Goal: Book appointment/travel/reservation

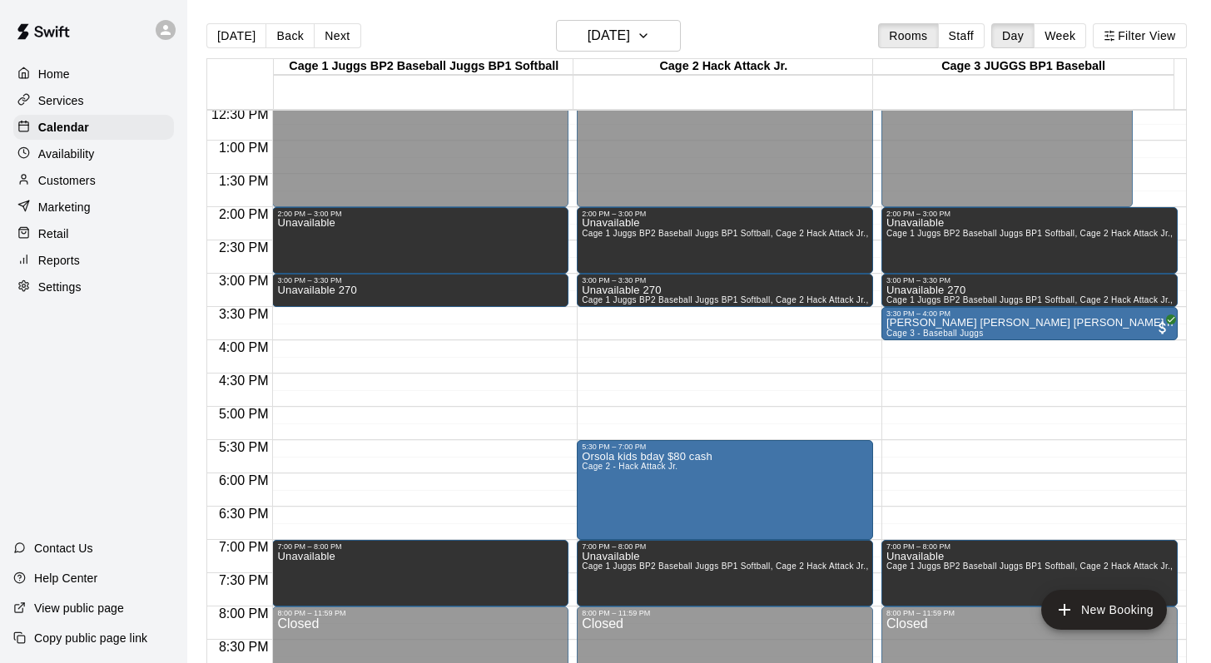
scroll to position [834, 0]
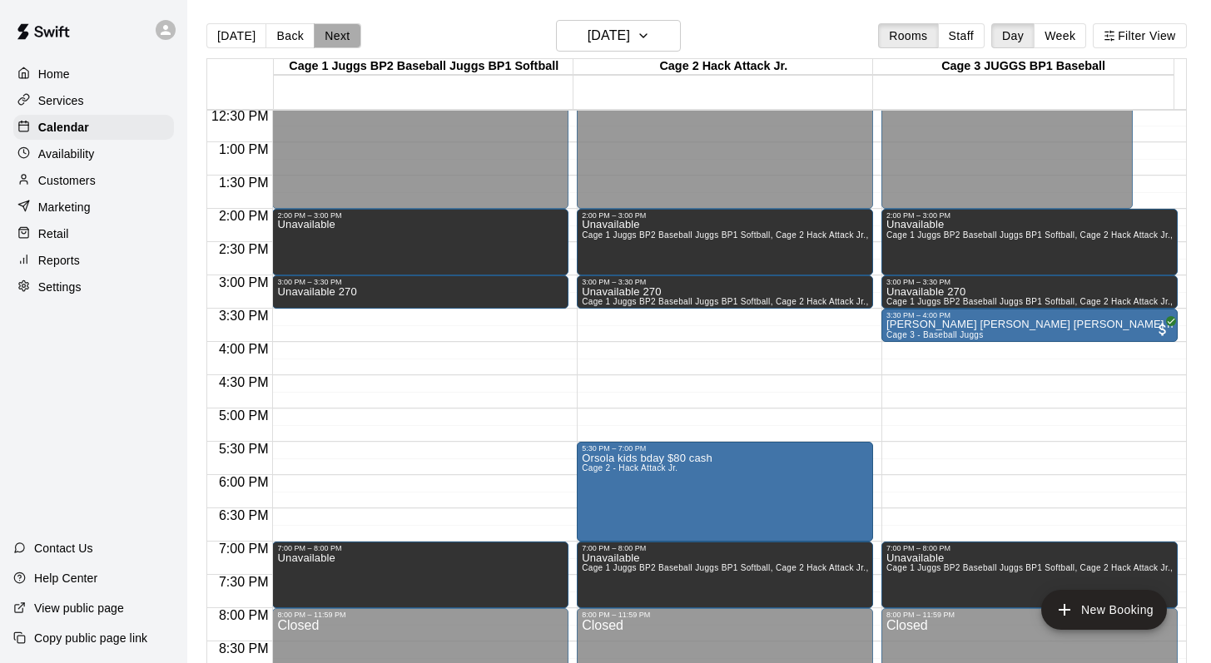
click at [330, 27] on button "Next" at bounding box center [337, 35] width 47 height 25
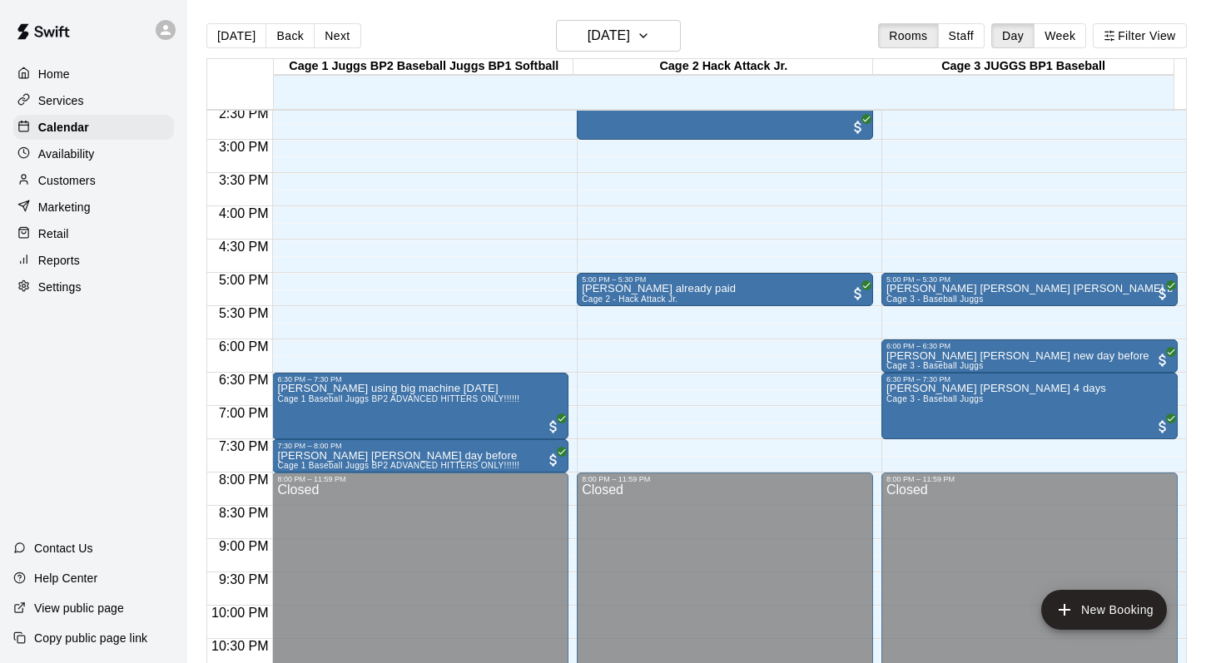
scroll to position [869, 0]
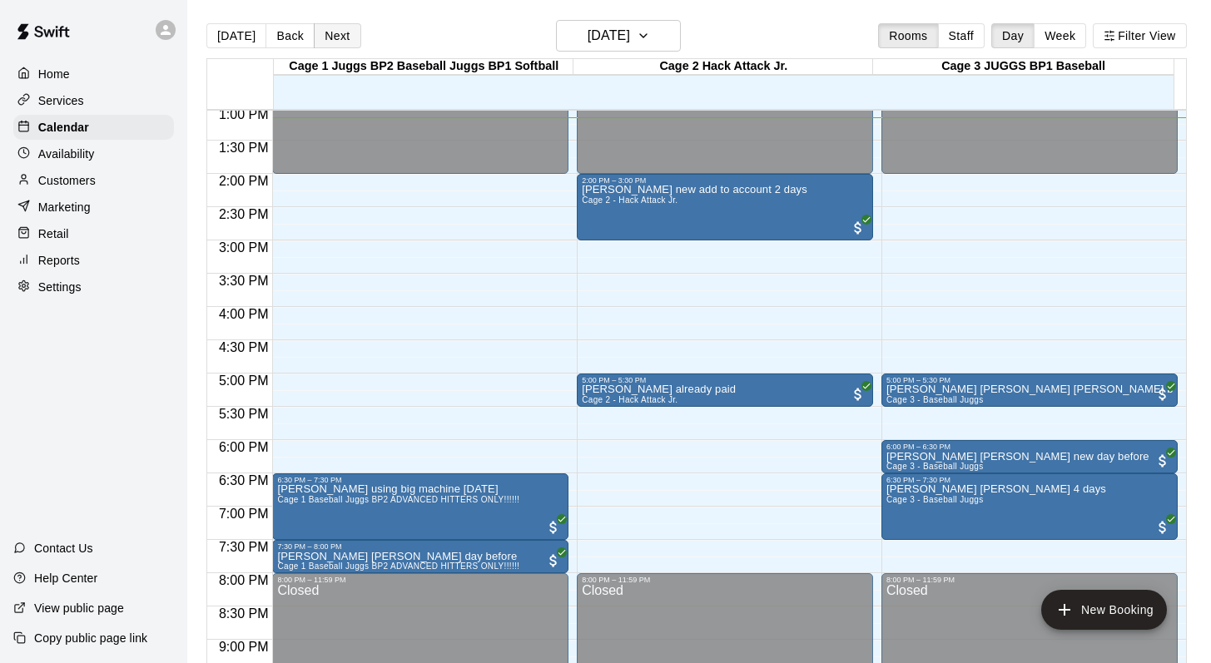
click at [321, 38] on button "Next" at bounding box center [337, 35] width 47 height 25
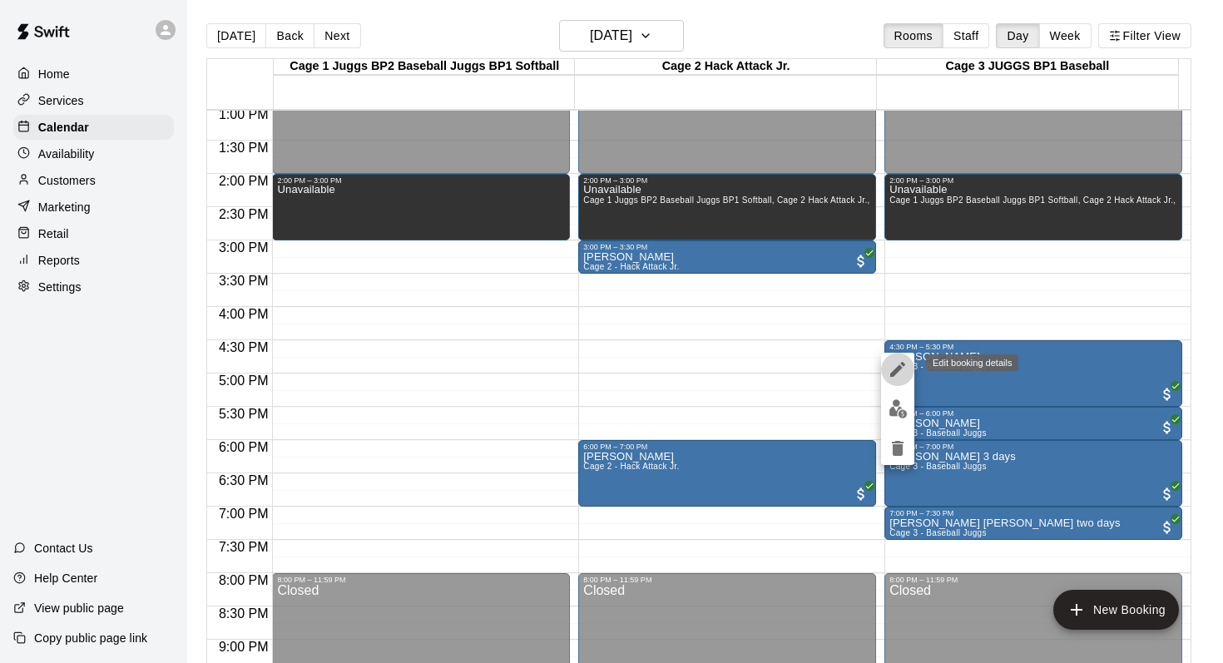
click at [569, 367] on icon "edit" at bounding box center [898, 369] width 20 height 20
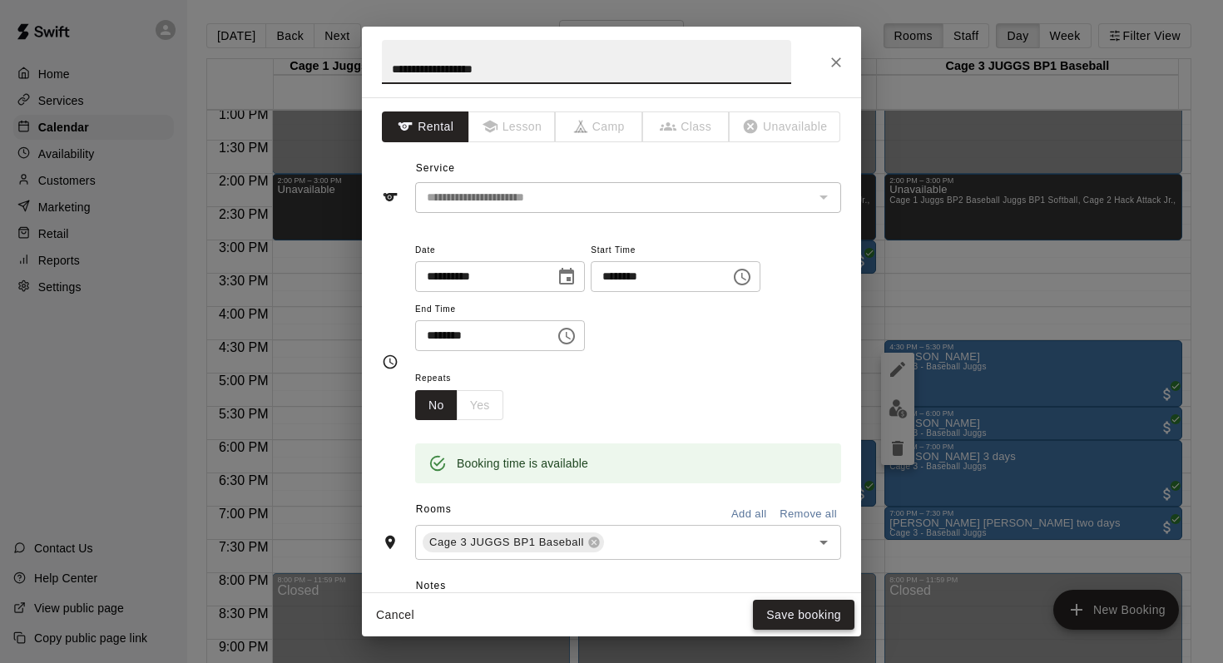
type input "**********"
click at [569, 577] on button "Save booking" at bounding box center [804, 615] width 102 height 31
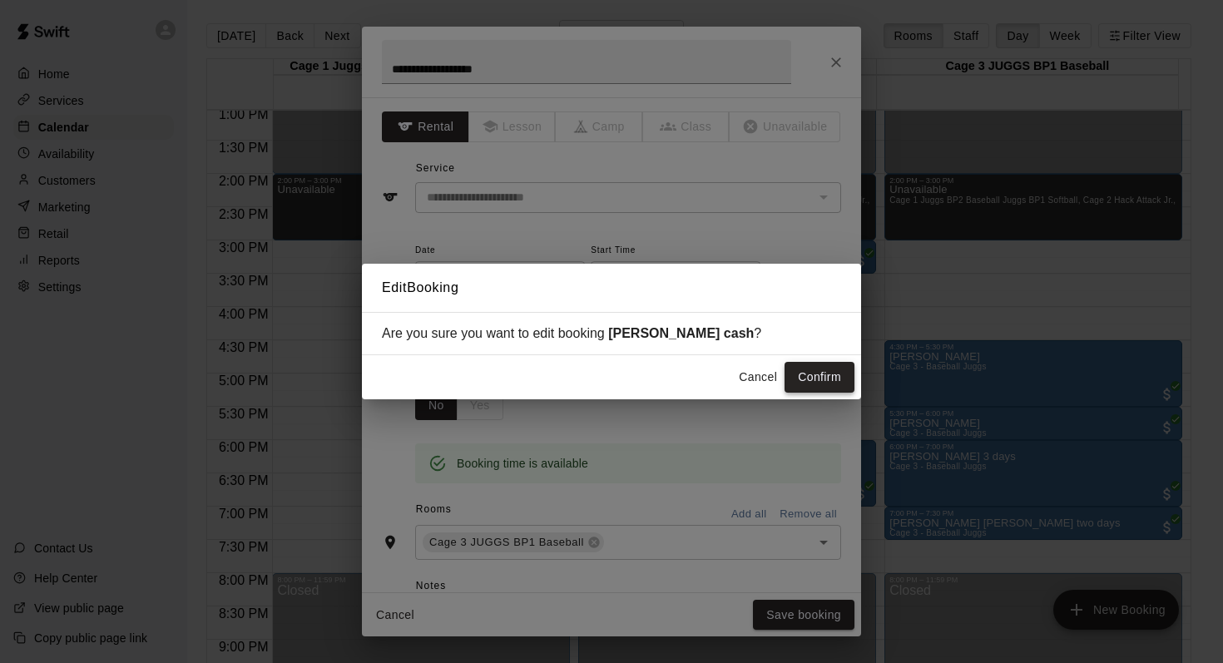
click at [569, 375] on button "Confirm" at bounding box center [820, 377] width 70 height 31
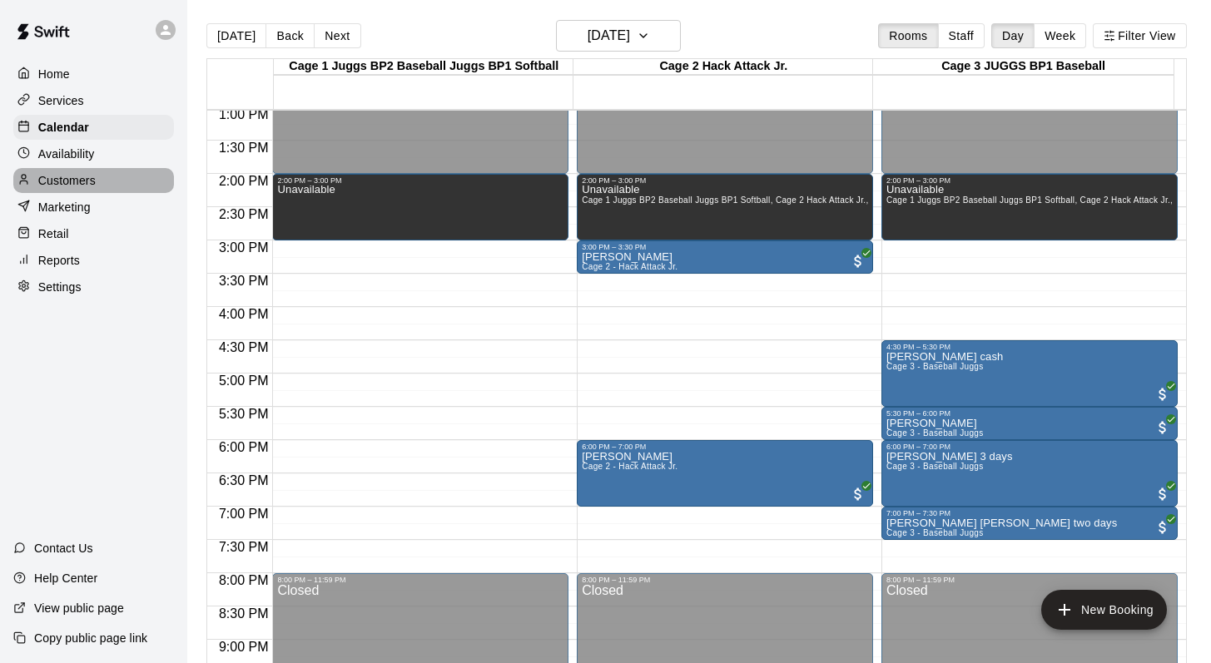
click at [44, 175] on p "Customers" at bounding box center [66, 180] width 57 height 17
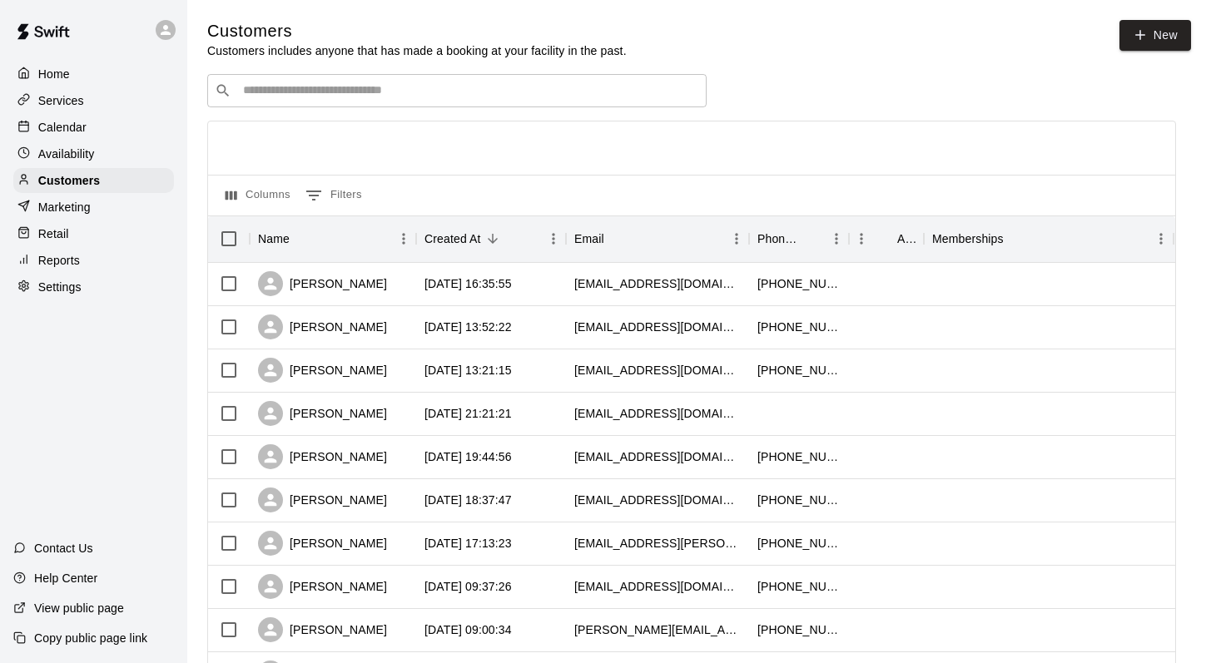
click at [252, 94] on input "Search customers by name or email" at bounding box center [468, 90] width 461 height 17
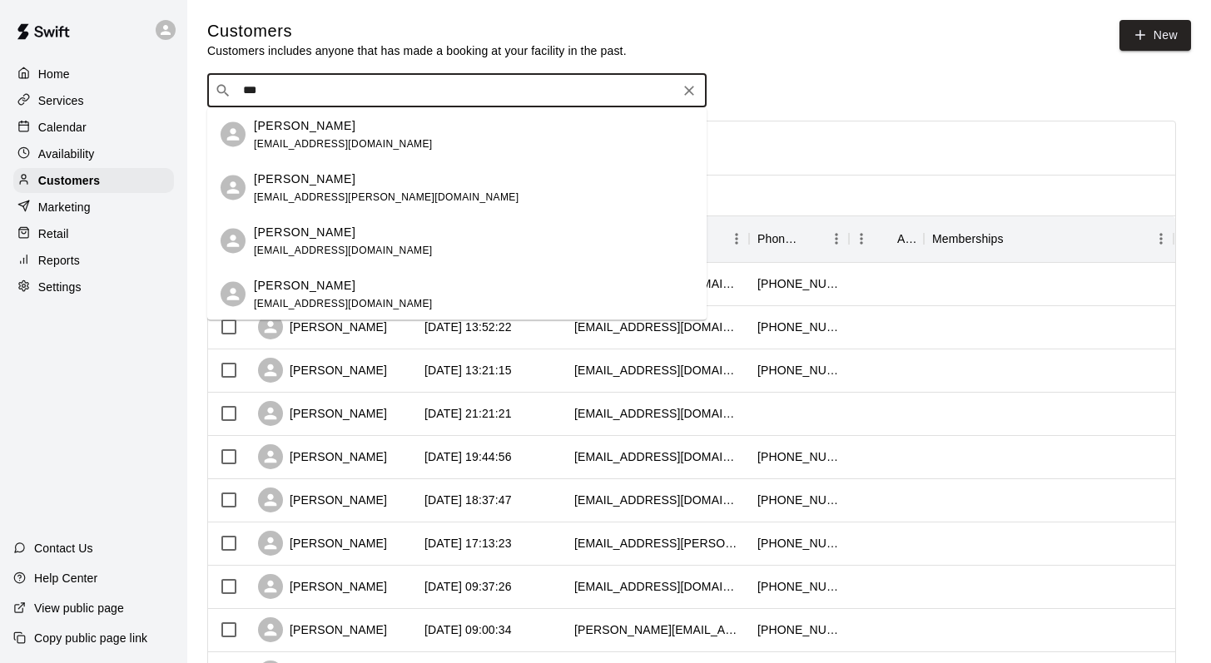
type input "****"
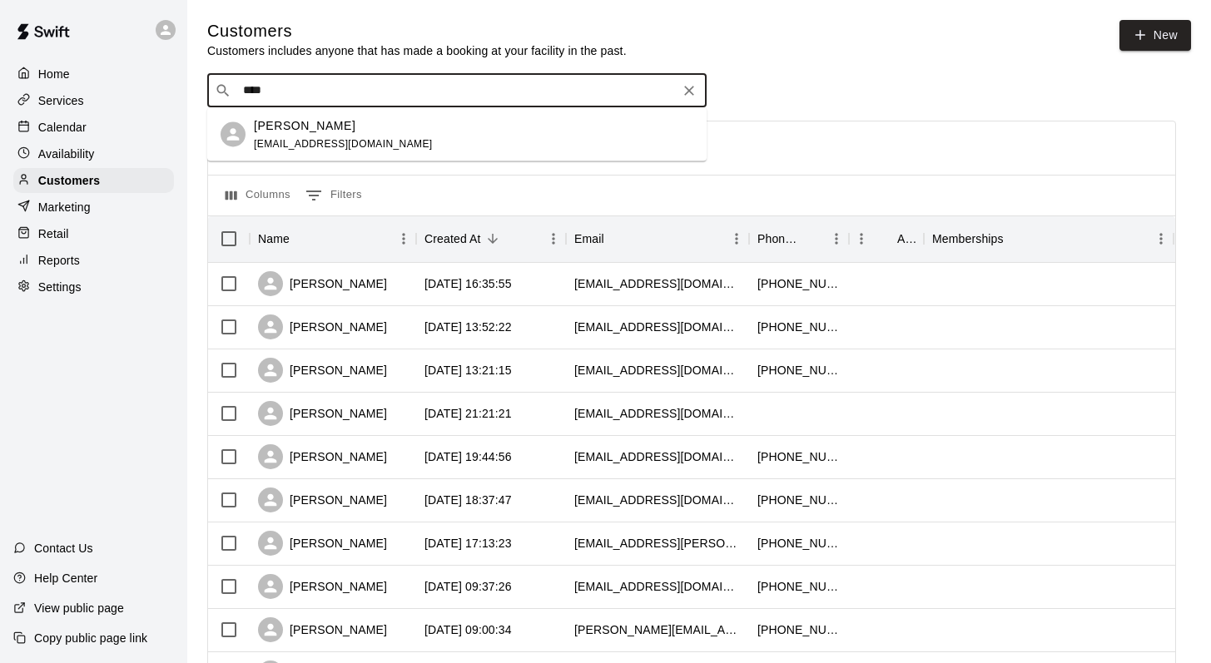
click at [280, 131] on p "[PERSON_NAME]" at bounding box center [305, 124] width 102 height 17
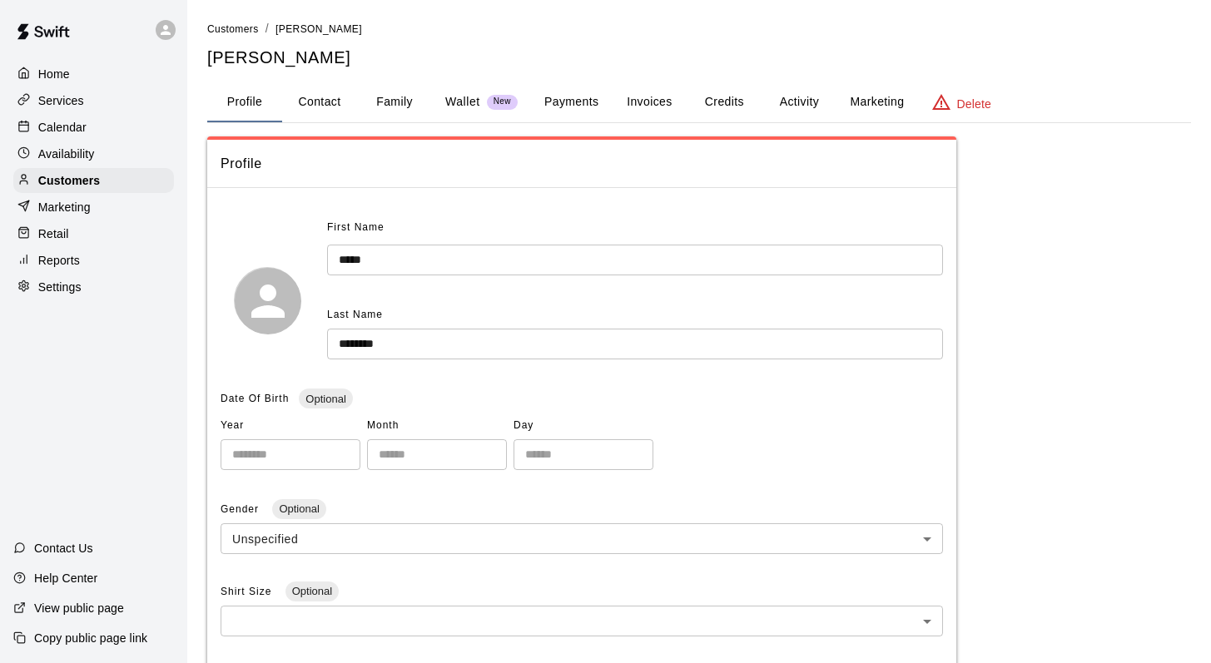
click at [401, 96] on button "Family" at bounding box center [394, 102] width 75 height 40
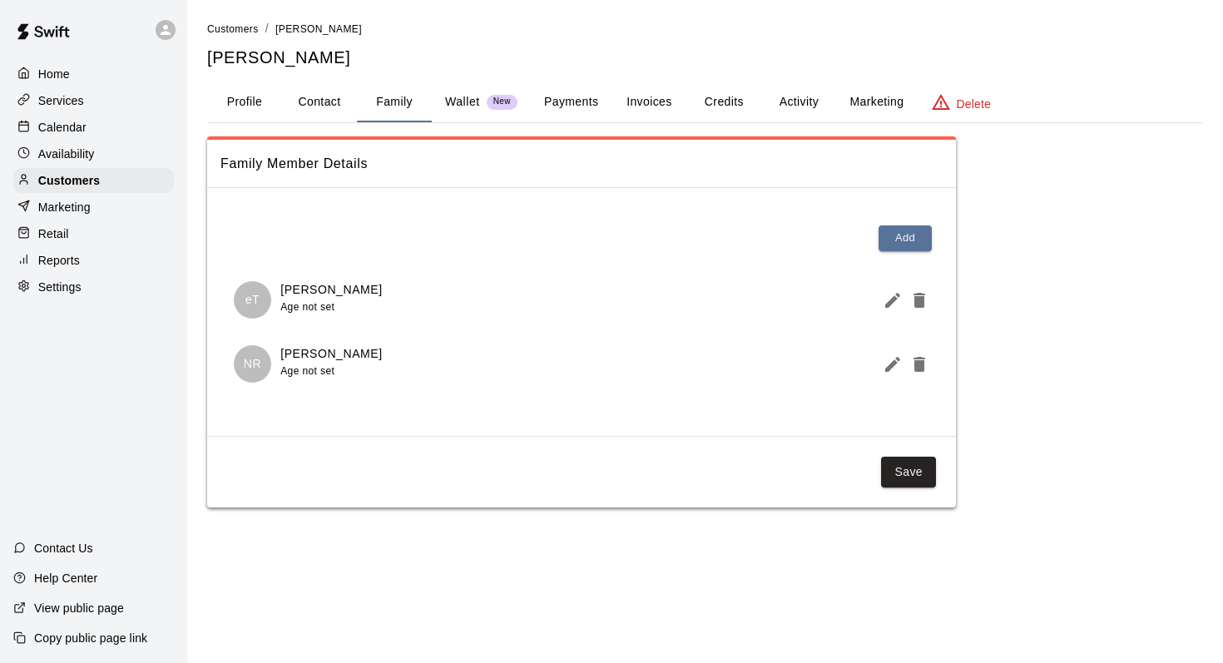
click at [569, 102] on button "Activity" at bounding box center [798, 102] width 75 height 40
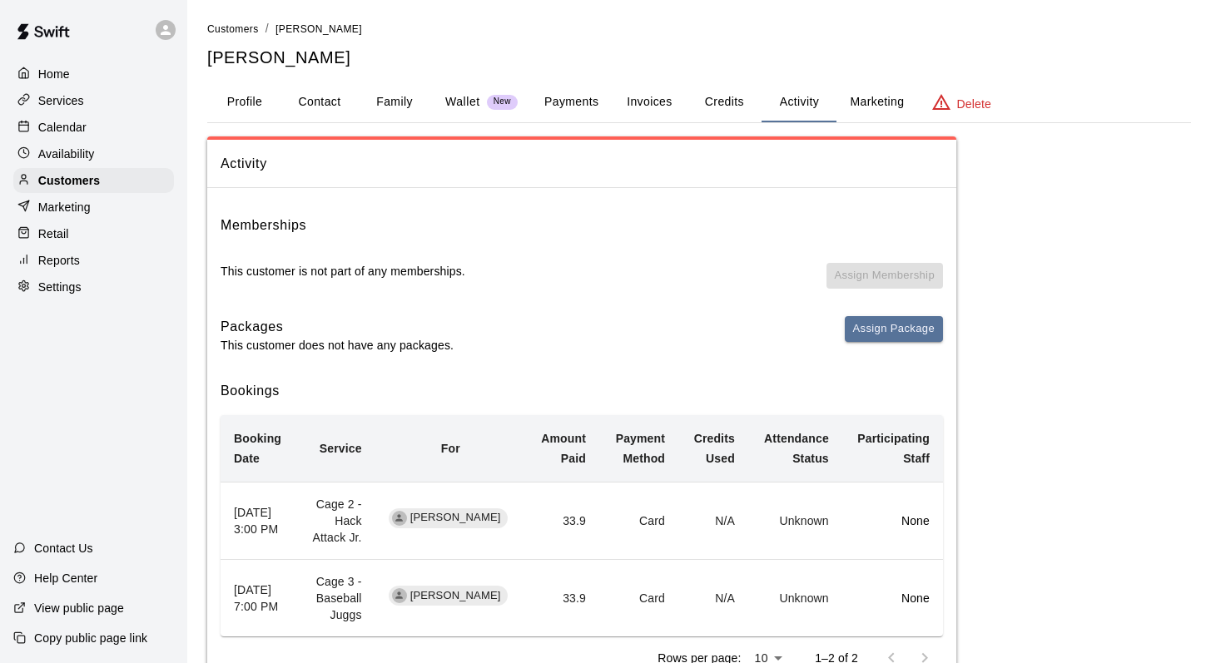
click at [77, 125] on p "Calendar" at bounding box center [62, 127] width 48 height 17
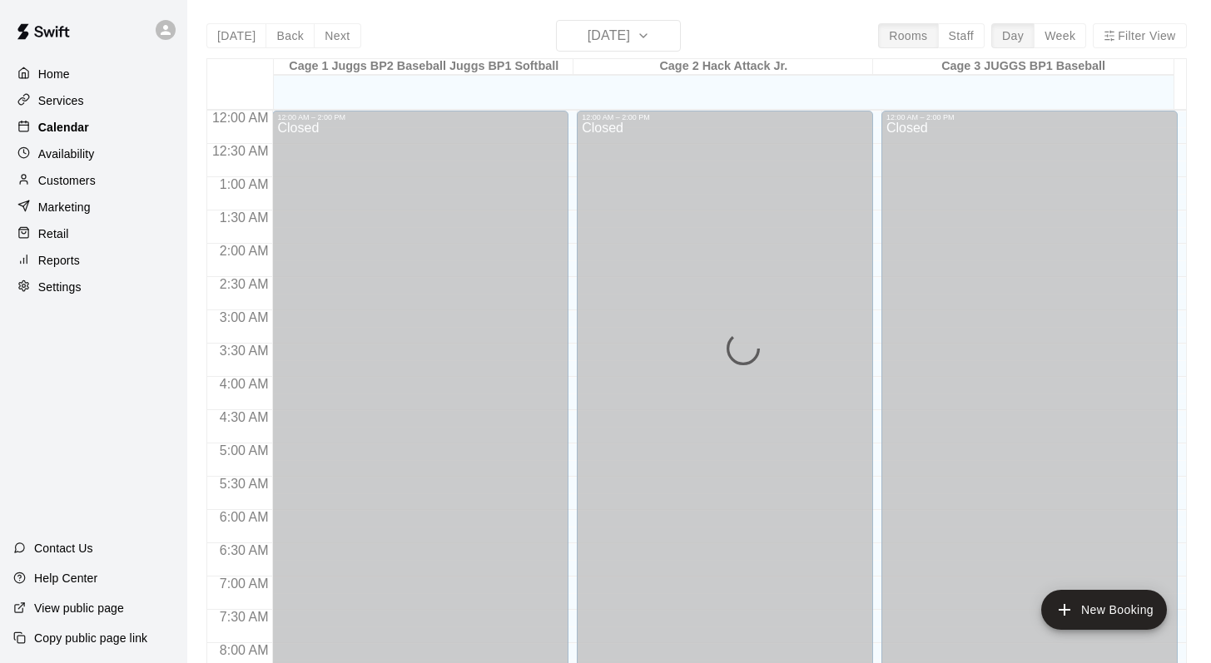
scroll to position [876, 0]
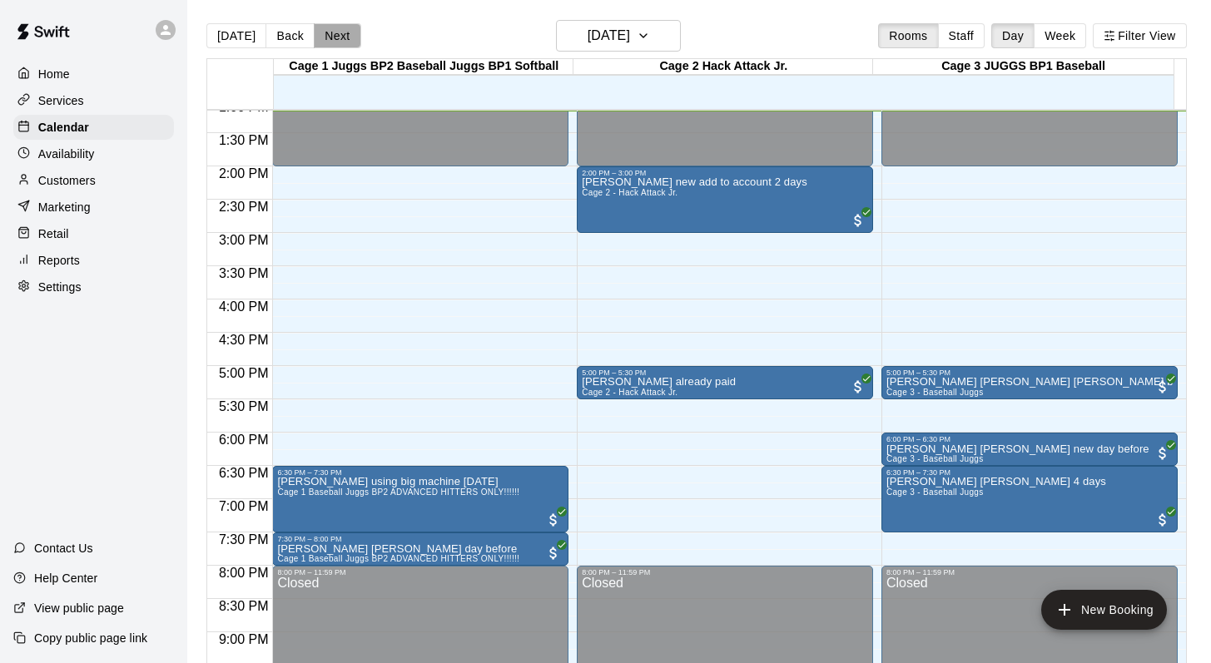
click at [340, 29] on button "Next" at bounding box center [337, 35] width 47 height 25
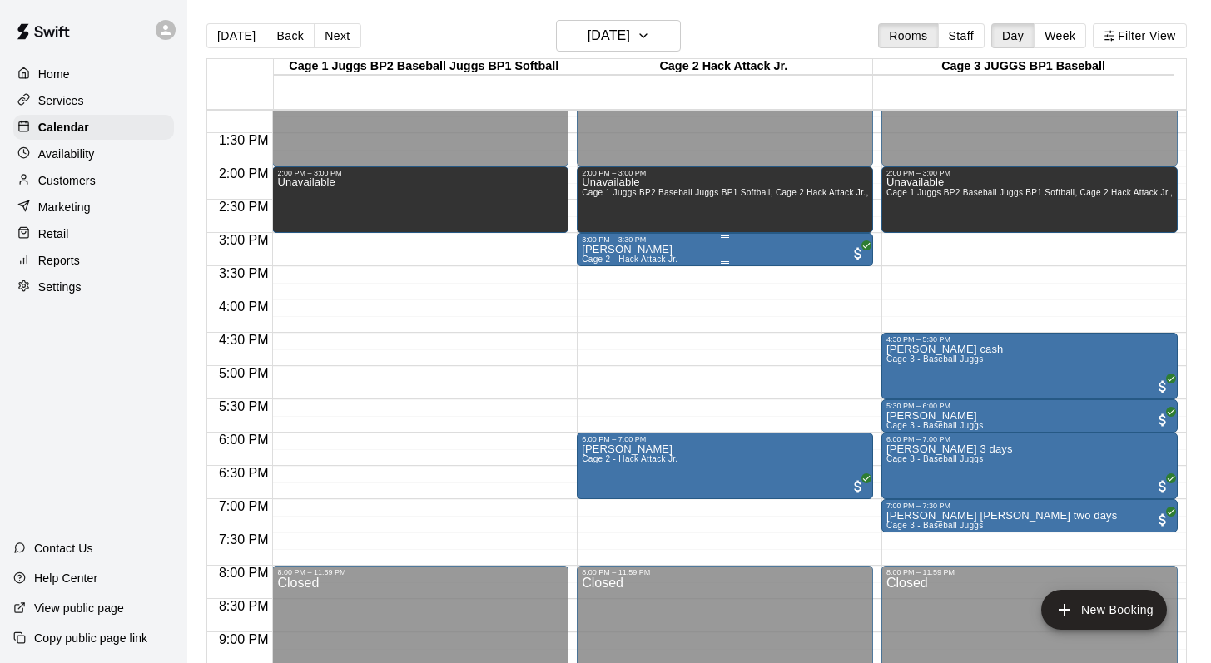
click at [569, 250] on p "[PERSON_NAME]" at bounding box center [630, 250] width 96 height 0
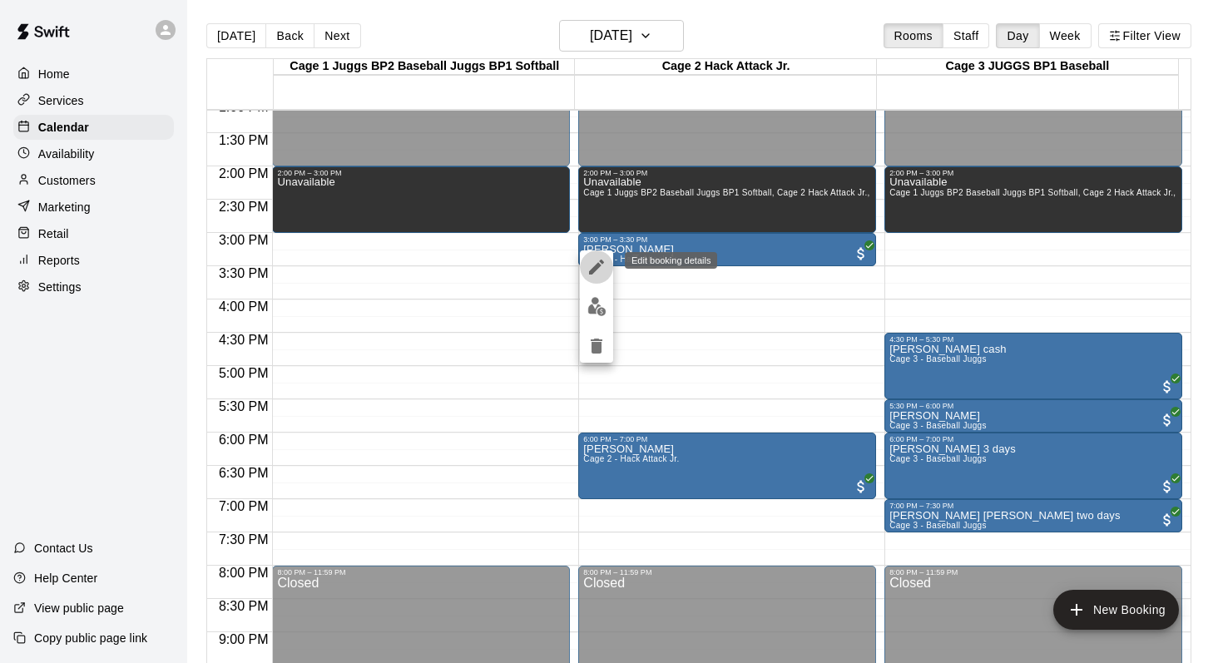
click at [569, 260] on icon "edit" at bounding box center [597, 267] width 20 height 20
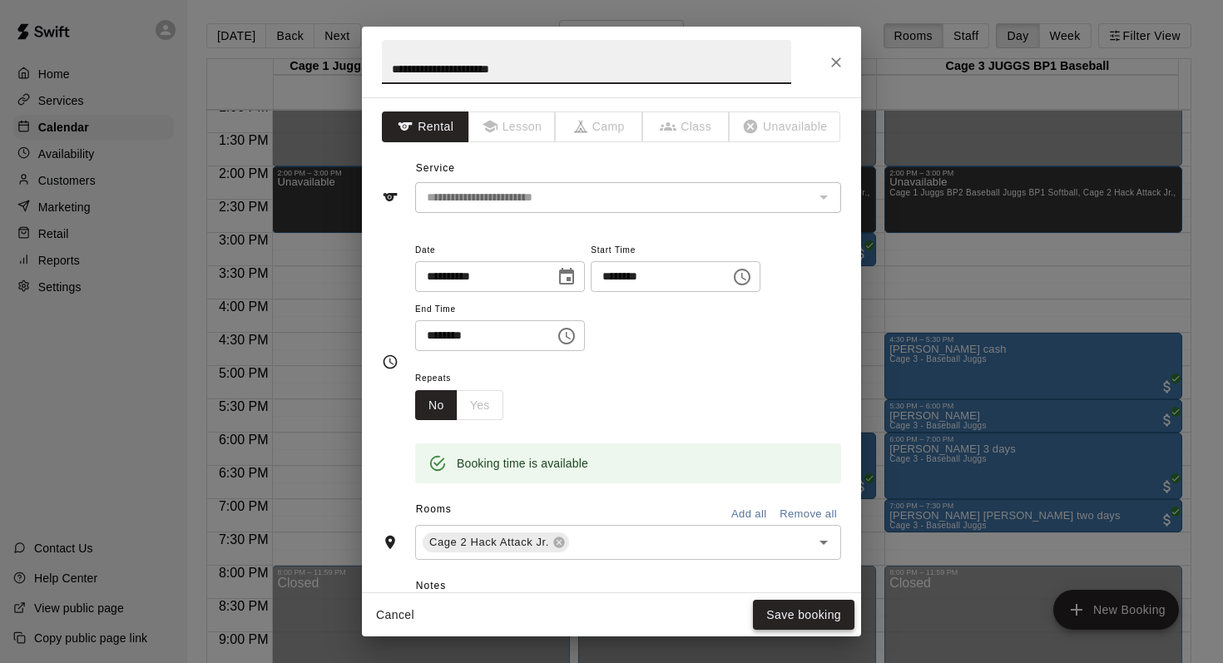
type input "**********"
click at [569, 577] on button "Save booking" at bounding box center [804, 615] width 102 height 31
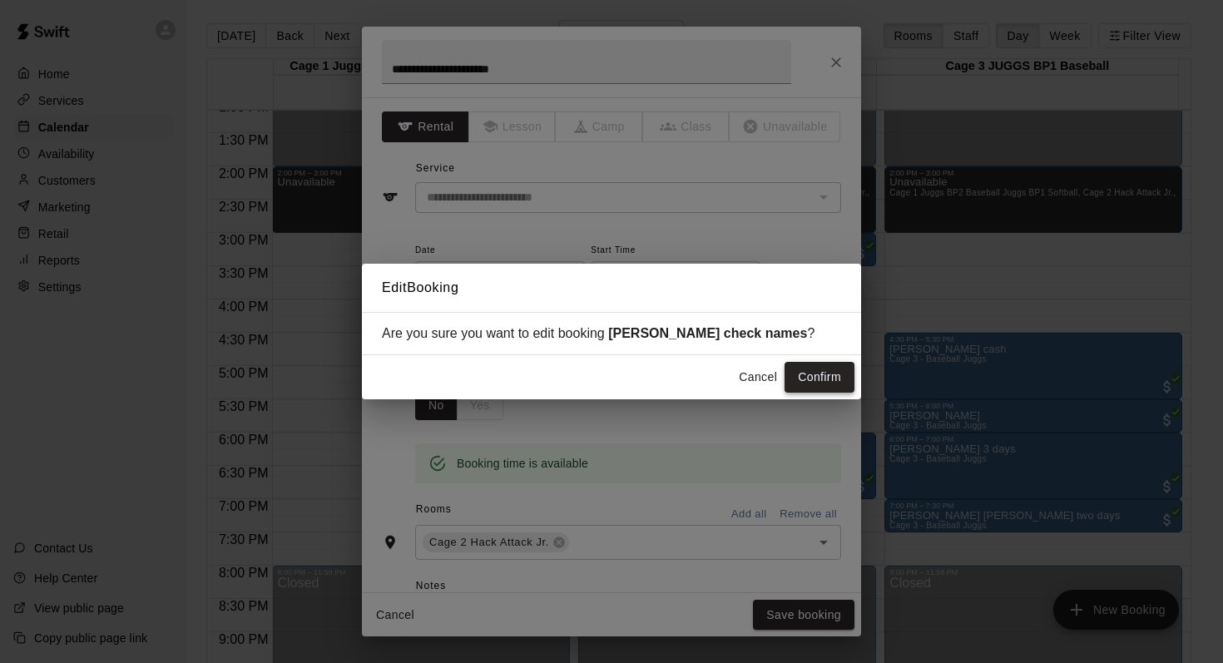
click at [569, 373] on button "Confirm" at bounding box center [820, 377] width 70 height 31
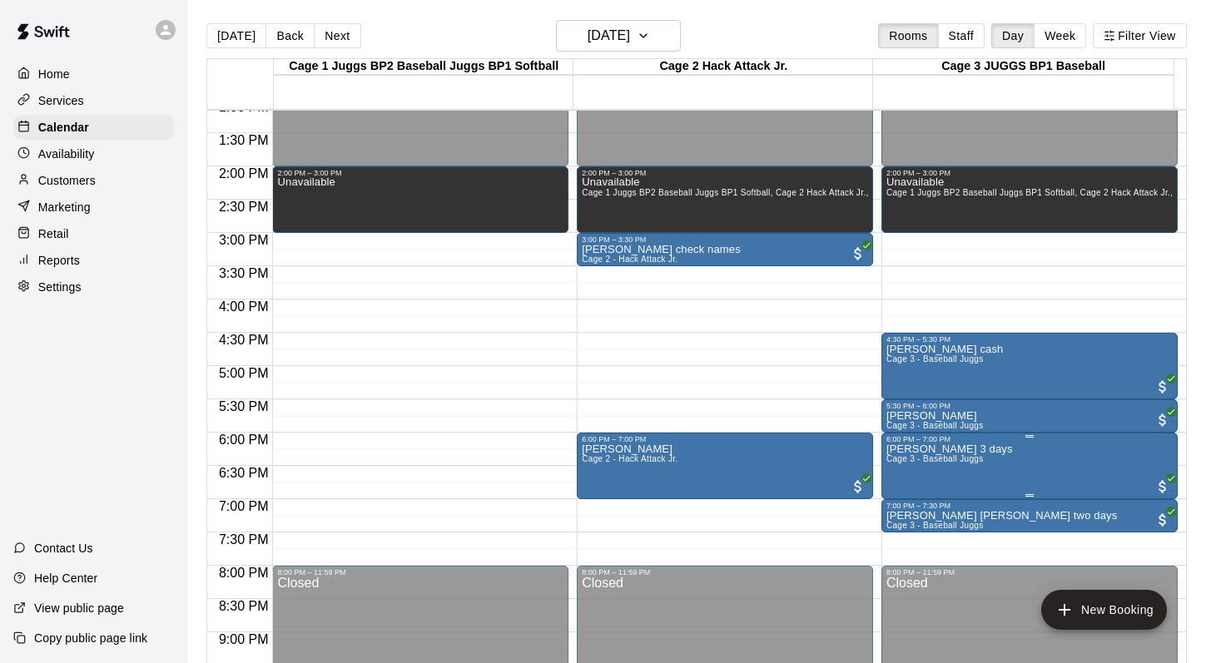
click at [569, 463] on span "Cage 3 - Baseball Juggs" at bounding box center [934, 458] width 97 height 9
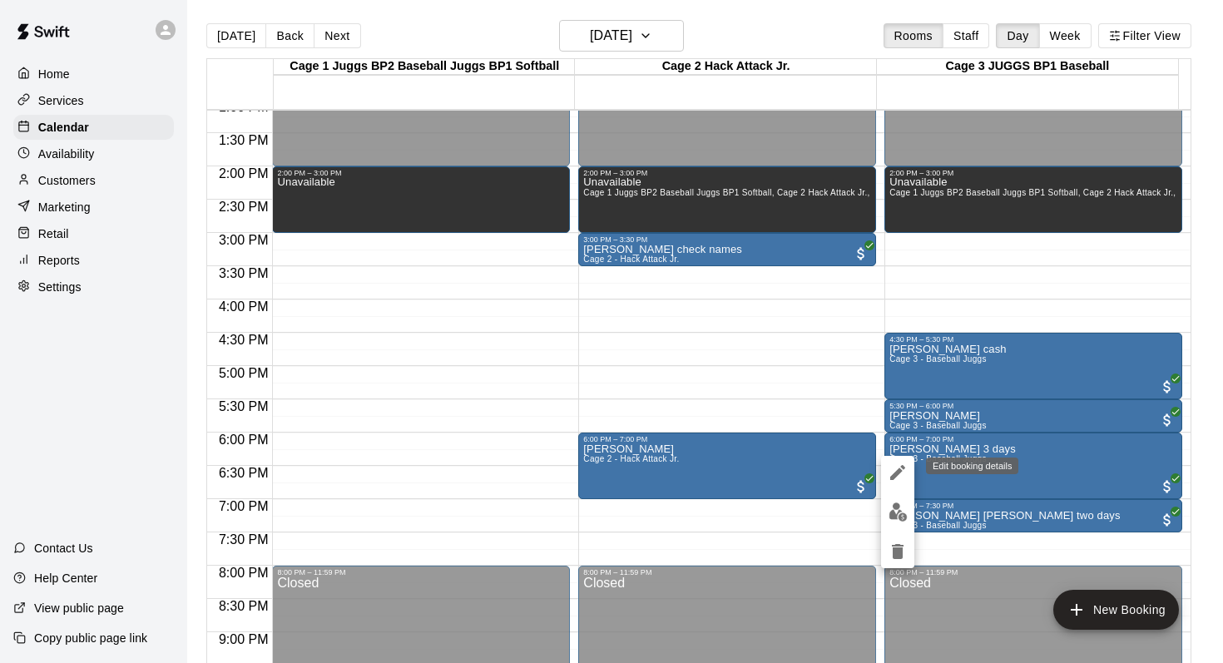
click at [569, 464] on icon "edit" at bounding box center [898, 473] width 20 height 20
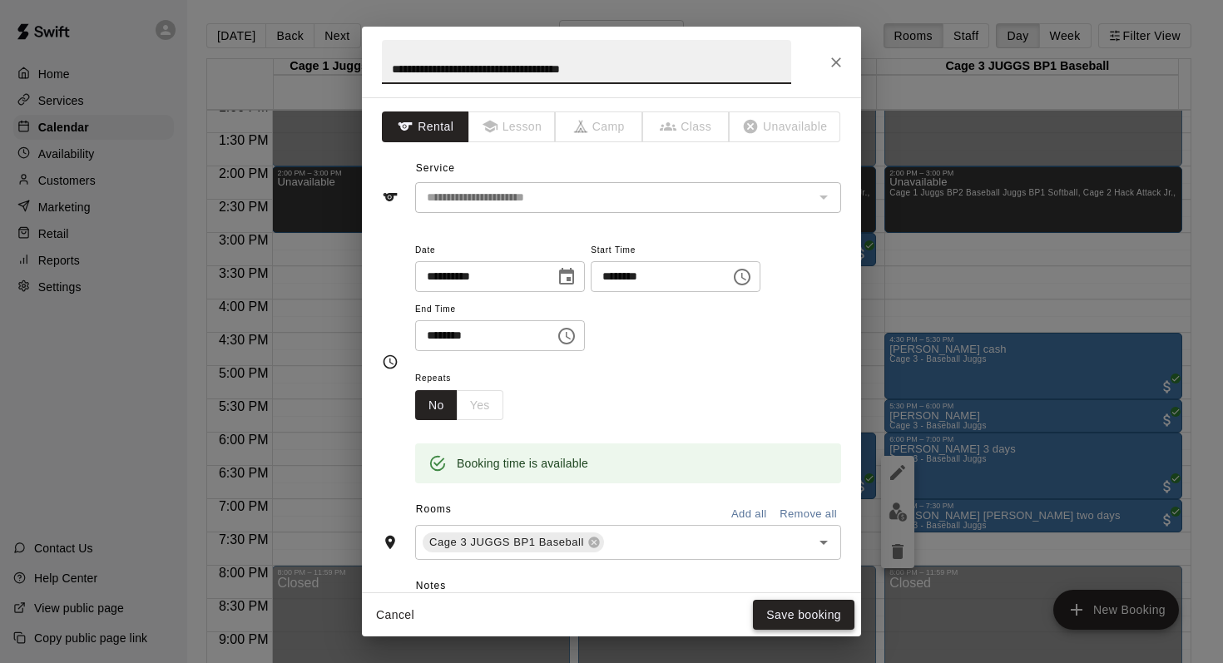
type input "**********"
click at [569, 577] on button "Save booking" at bounding box center [804, 615] width 102 height 31
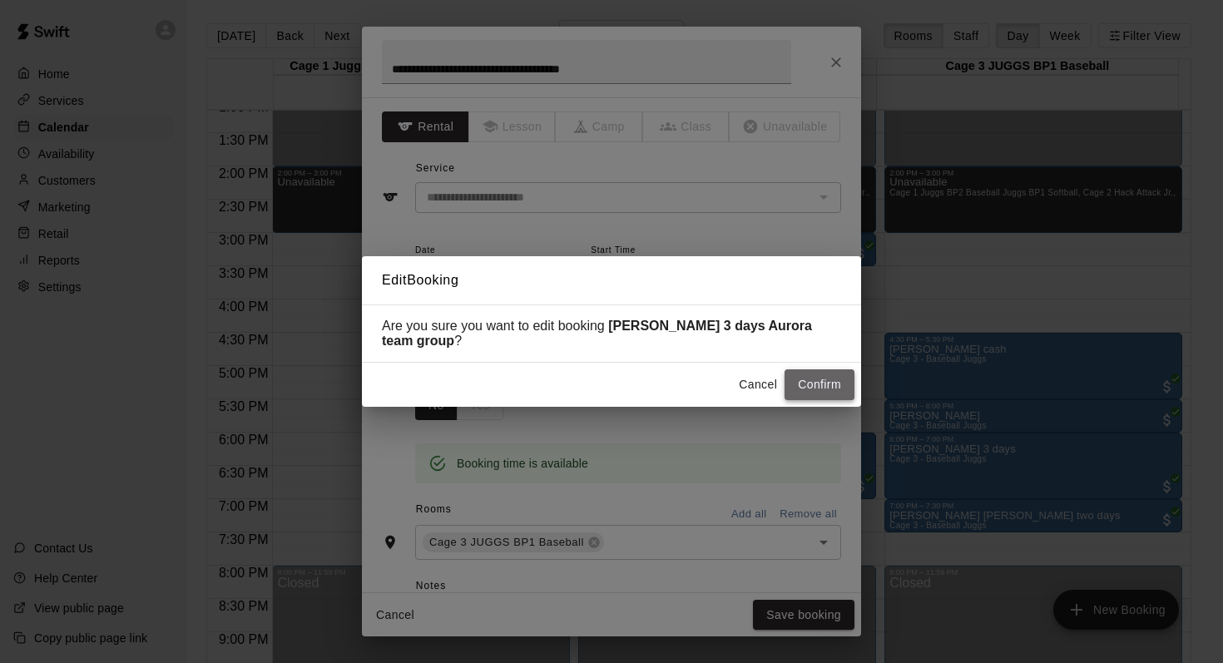
click at [569, 385] on button "Confirm" at bounding box center [820, 384] width 70 height 31
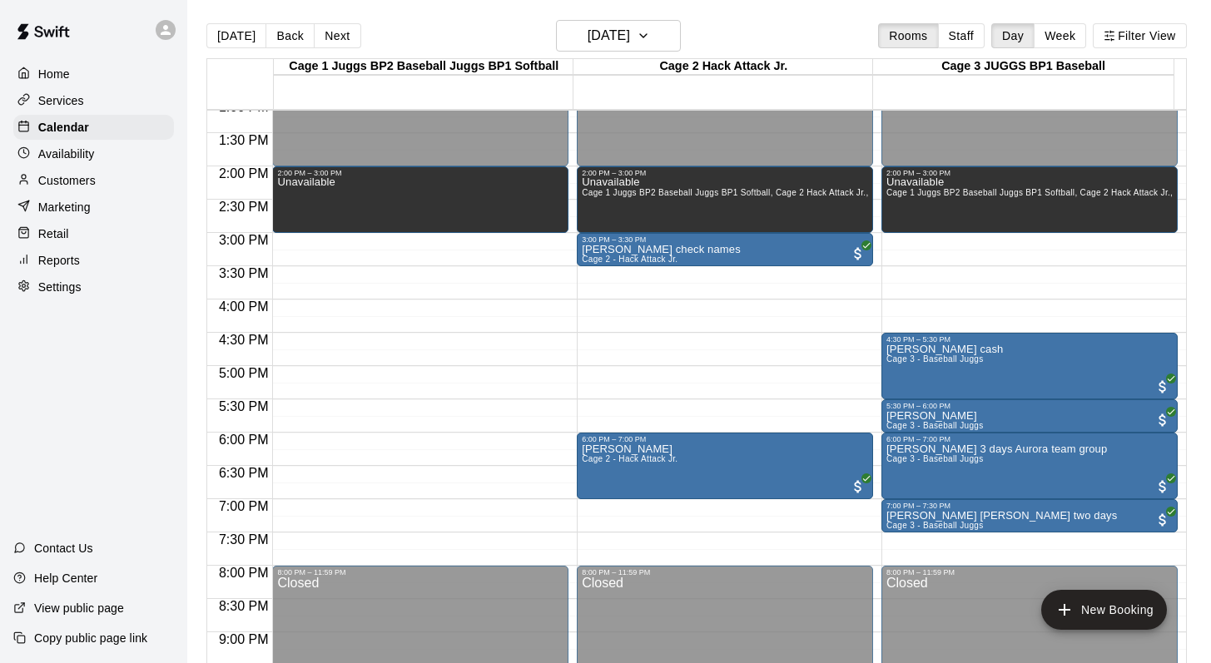
click at [79, 178] on p "Customers" at bounding box center [66, 180] width 57 height 17
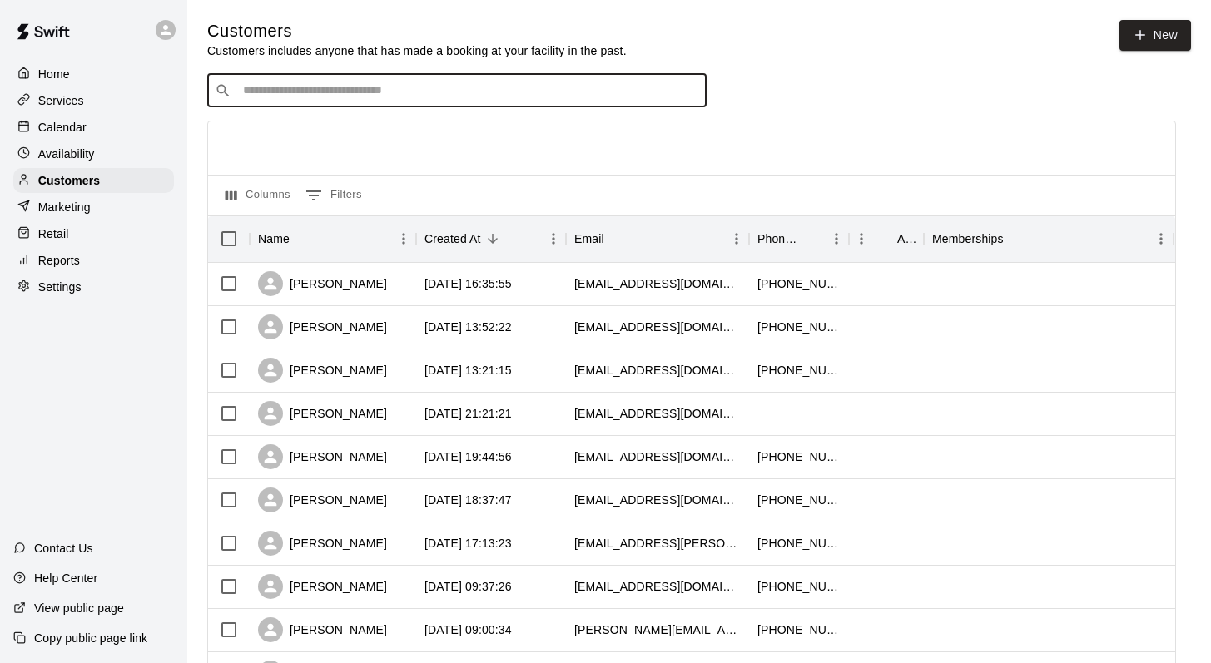
click at [257, 92] on input "Search customers by name or email" at bounding box center [468, 90] width 461 height 17
type input "***"
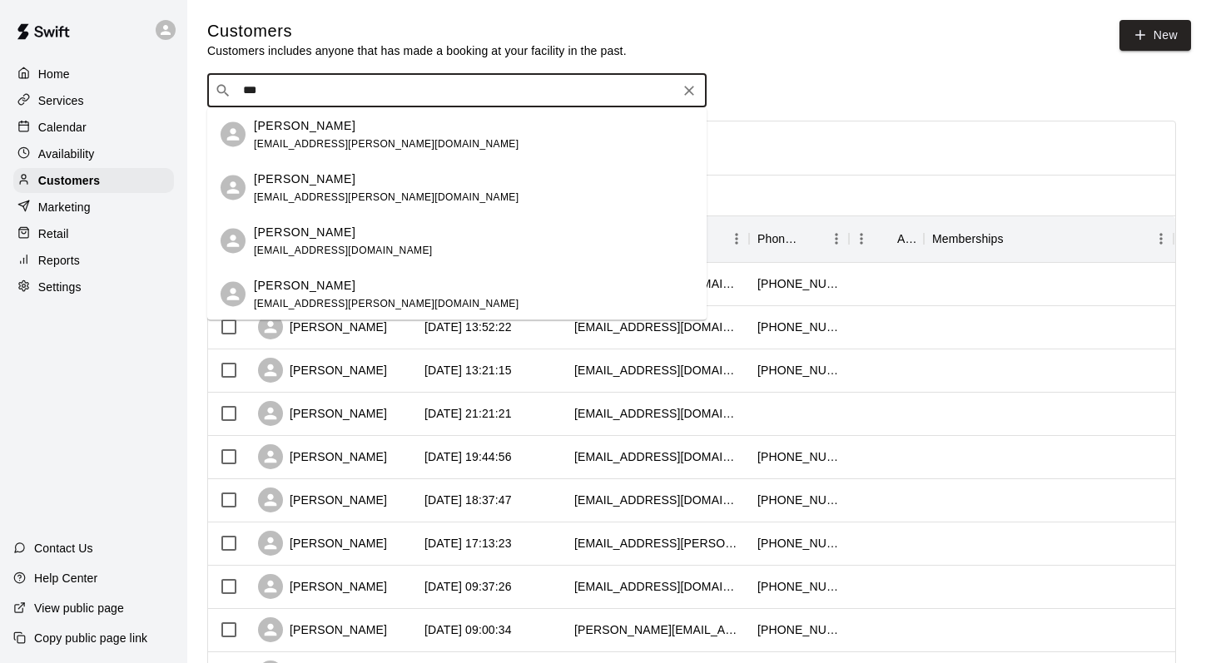
click at [288, 245] on span "[EMAIL_ADDRESS][DOMAIN_NAME]" at bounding box center [343, 250] width 179 height 12
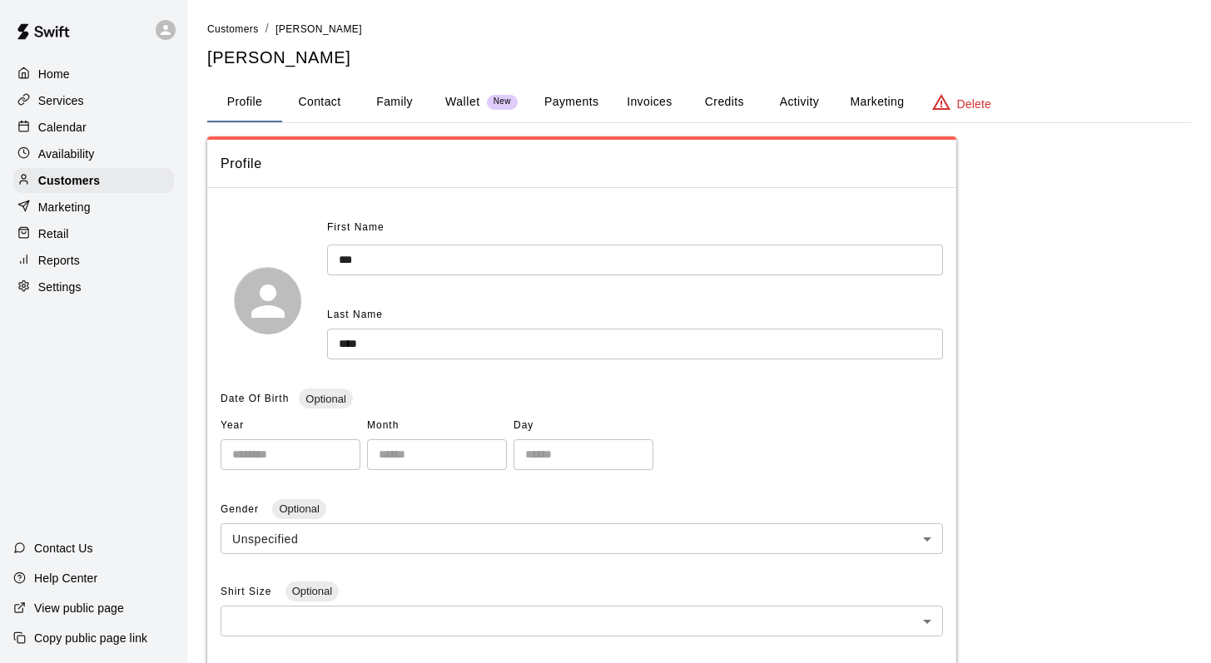
click at [390, 97] on button "Family" at bounding box center [394, 102] width 75 height 40
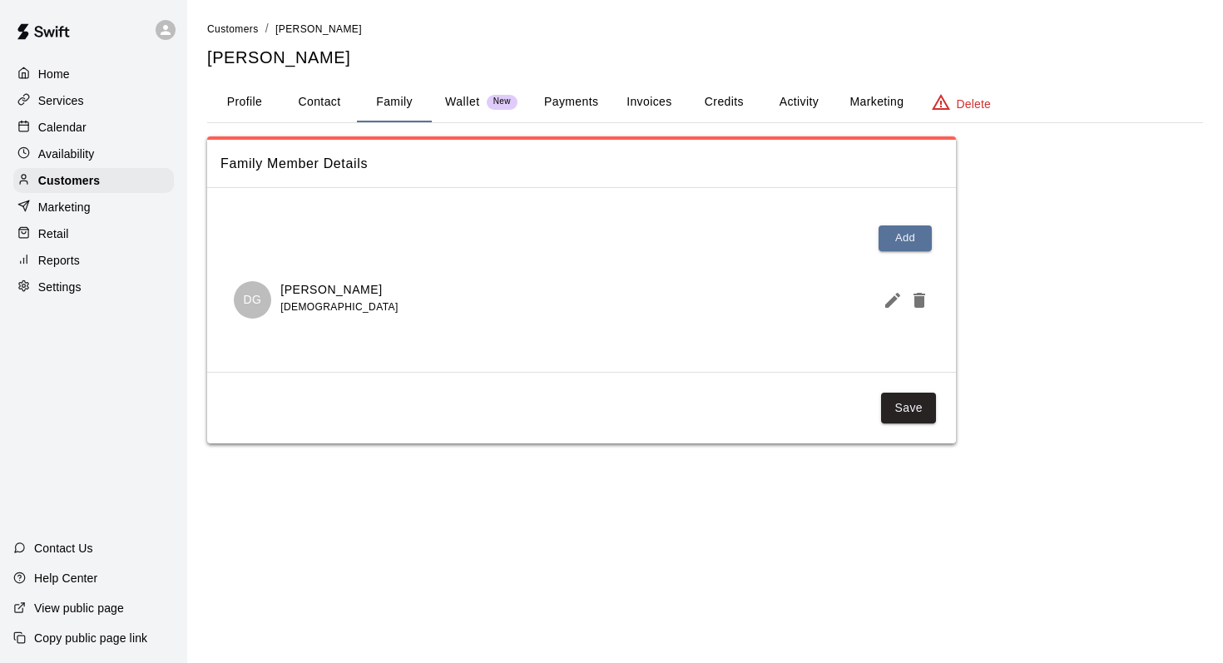
click at [569, 97] on button "Activity" at bounding box center [798, 102] width 75 height 40
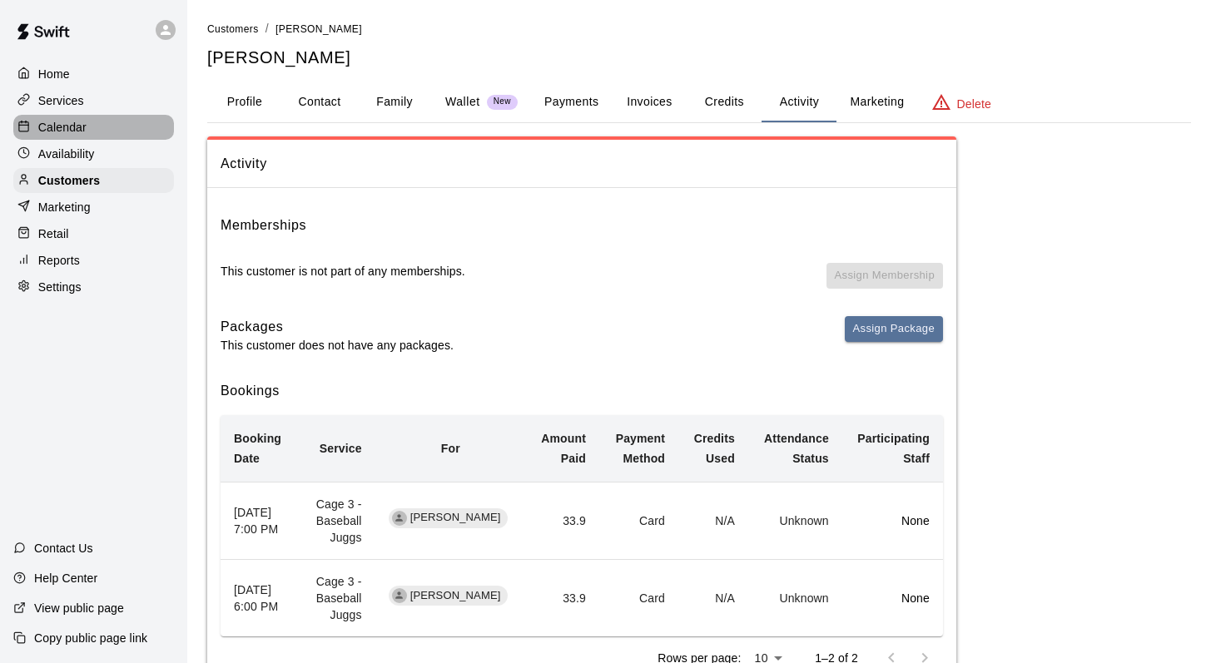
click at [45, 125] on p "Calendar" at bounding box center [62, 127] width 48 height 17
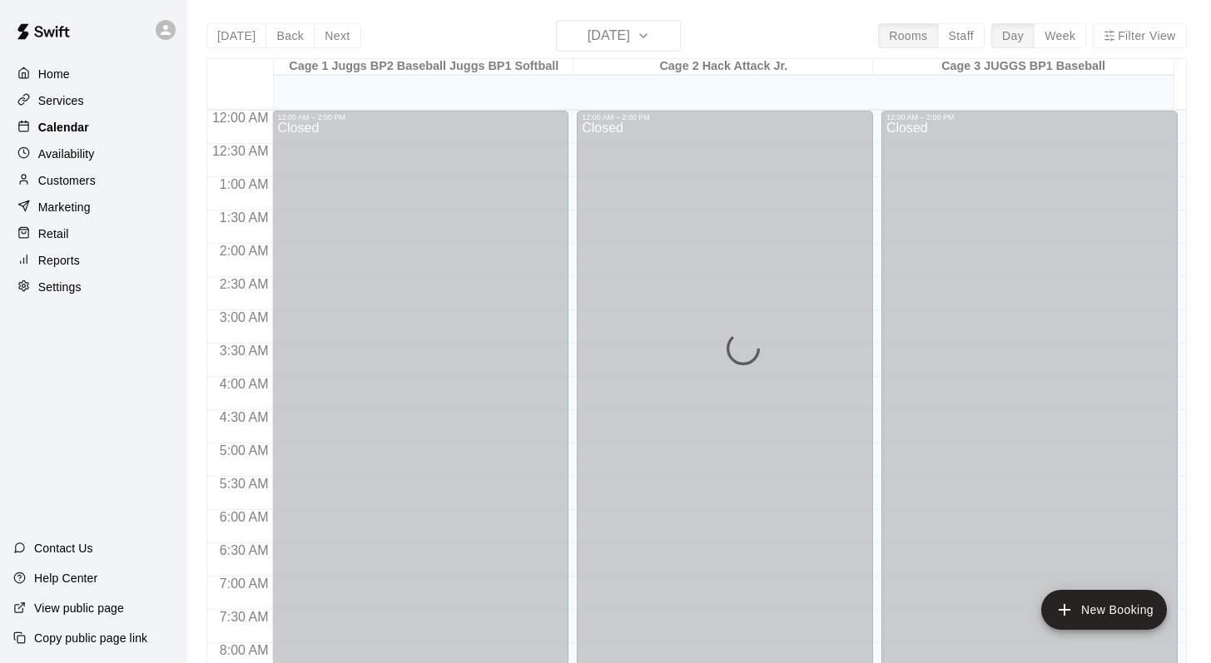
scroll to position [877, 0]
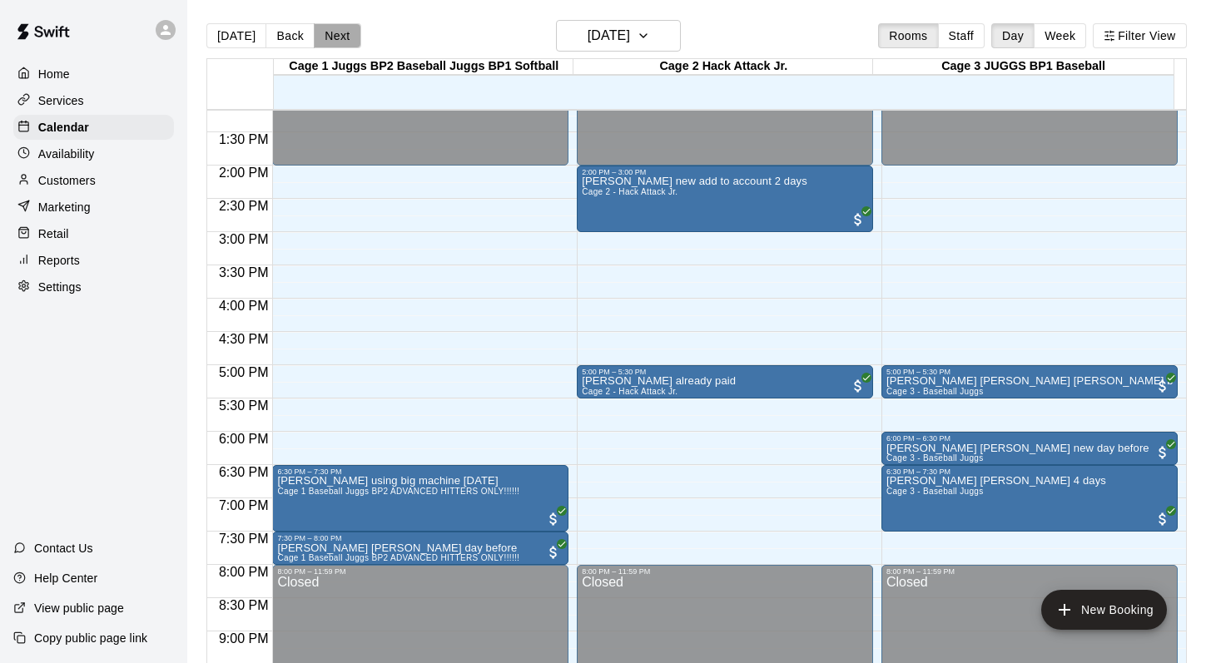
click at [336, 32] on button "Next" at bounding box center [337, 35] width 47 height 25
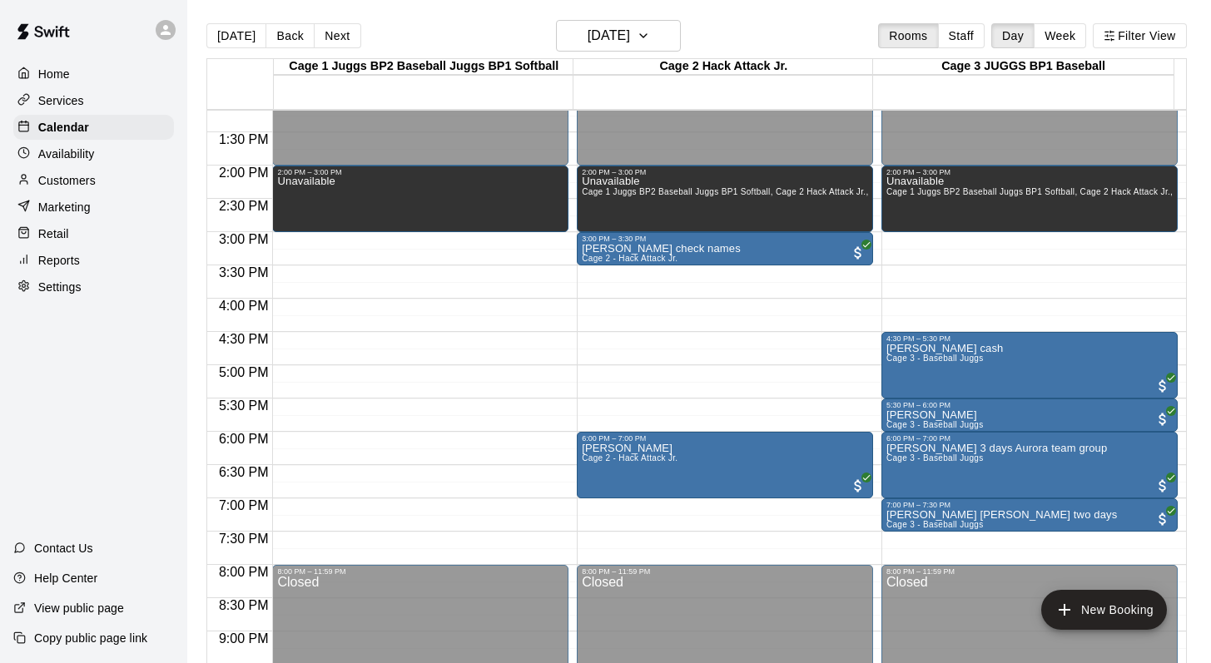
click at [51, 176] on p "Customers" at bounding box center [66, 180] width 57 height 17
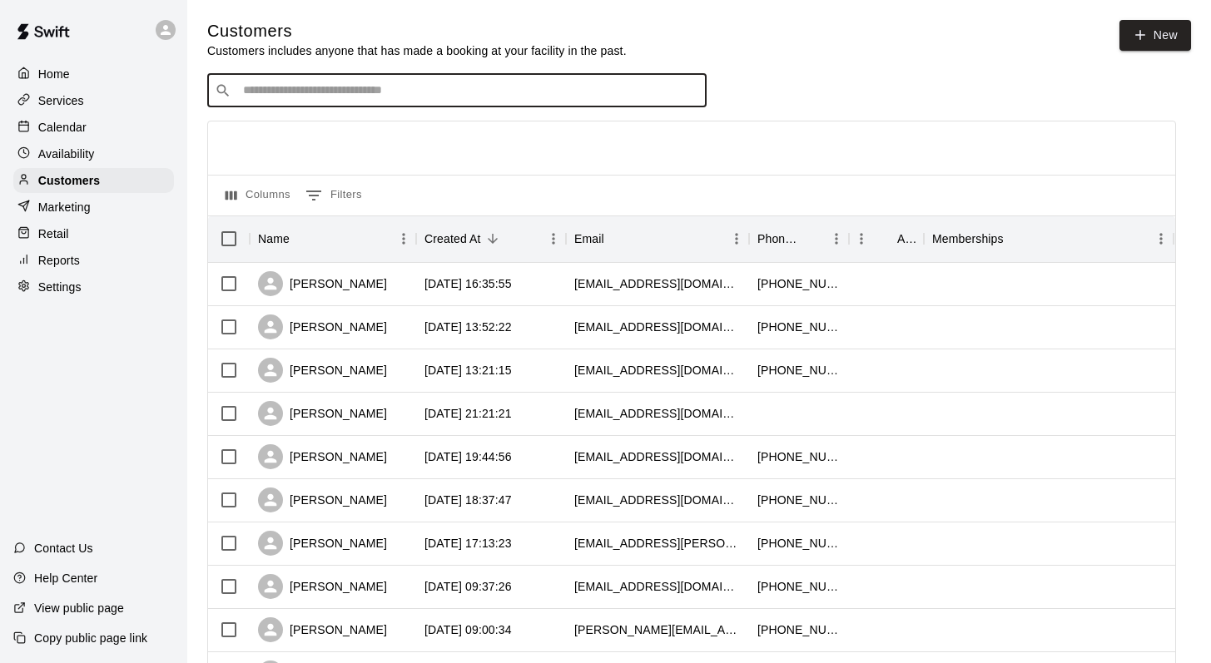
click at [245, 96] on input "Search customers by name or email" at bounding box center [468, 90] width 461 height 17
type input "****"
click at [260, 141] on span "[EMAIL_ADDRESS][DOMAIN_NAME]" at bounding box center [343, 143] width 179 height 12
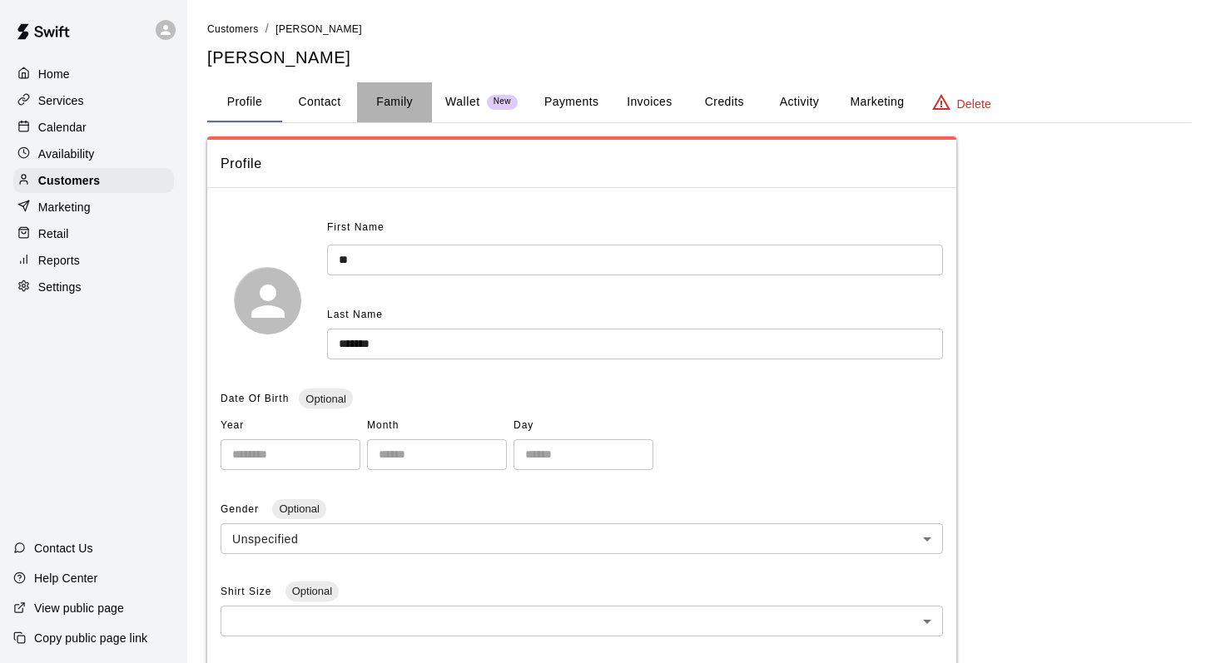
click at [396, 99] on button "Family" at bounding box center [394, 102] width 75 height 40
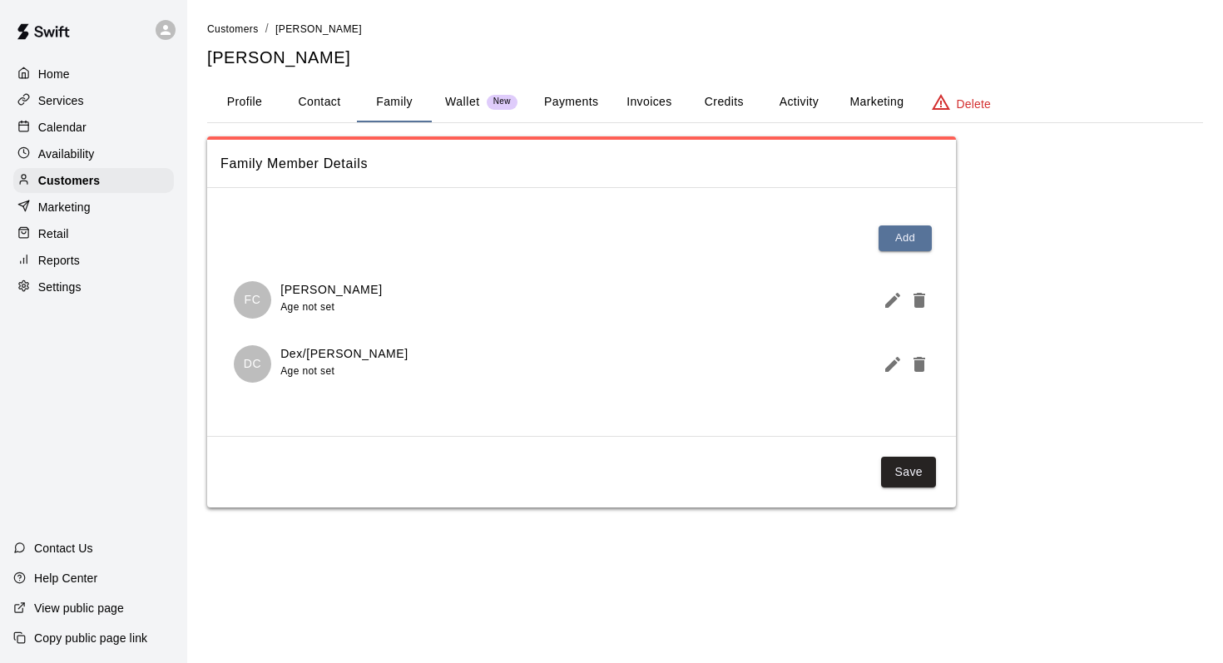
click at [569, 102] on button "Activity" at bounding box center [798, 102] width 75 height 40
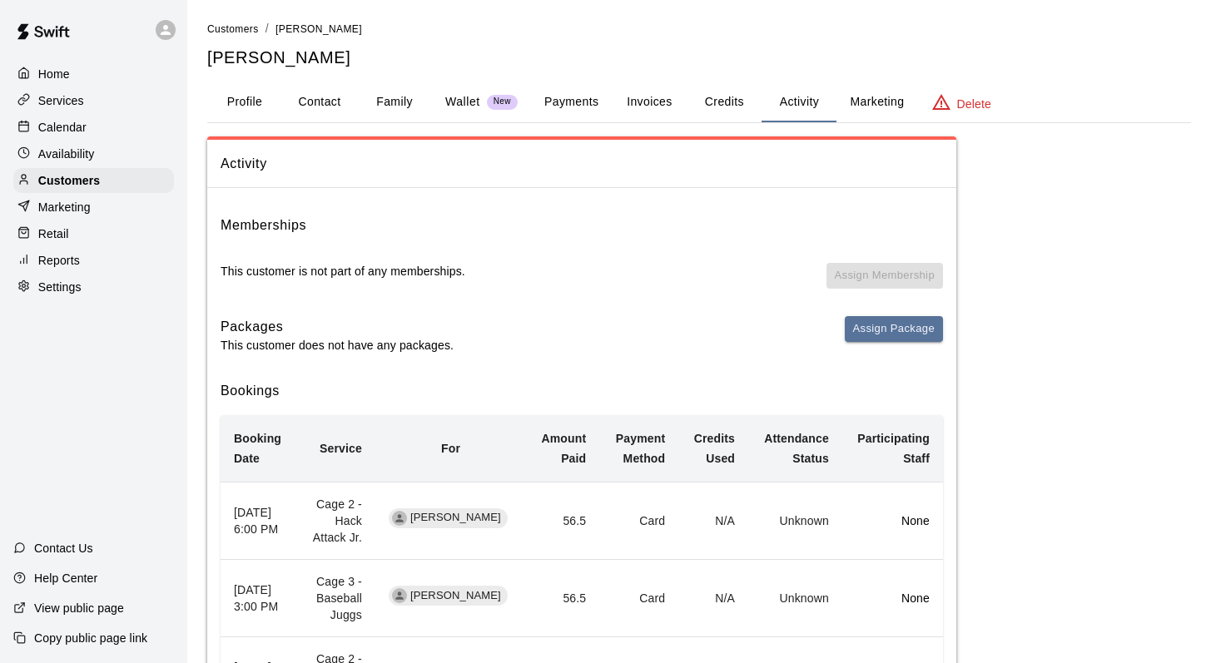
click at [93, 116] on div "Calendar" at bounding box center [93, 127] width 161 height 25
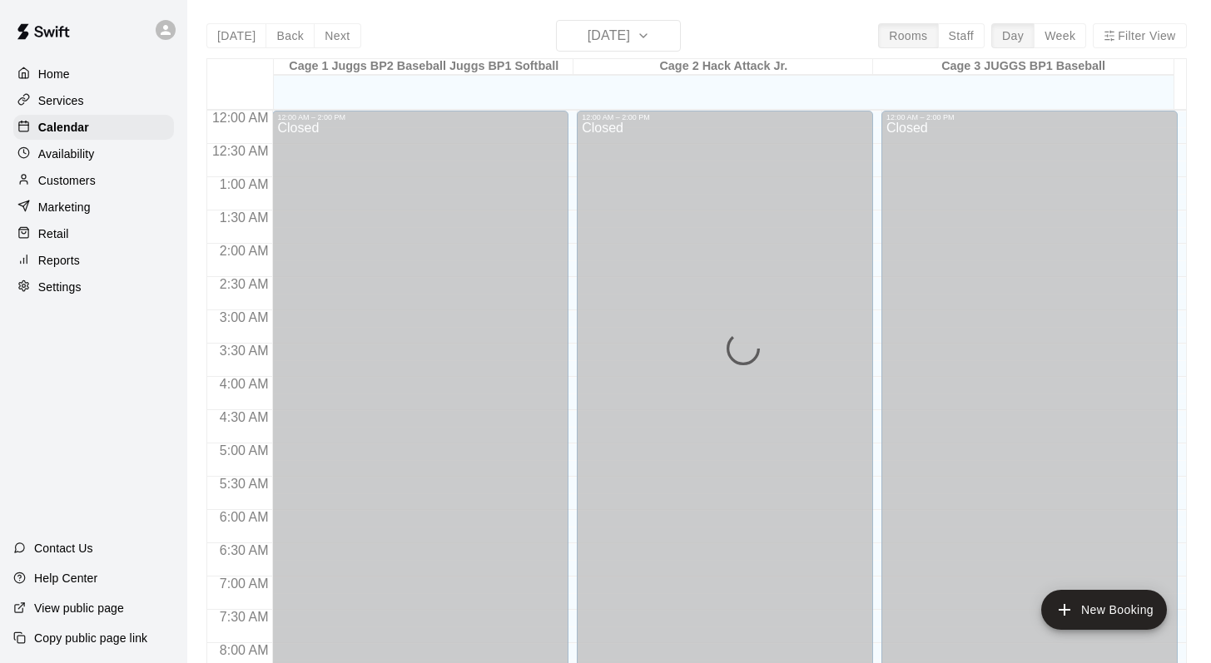
scroll to position [878, 0]
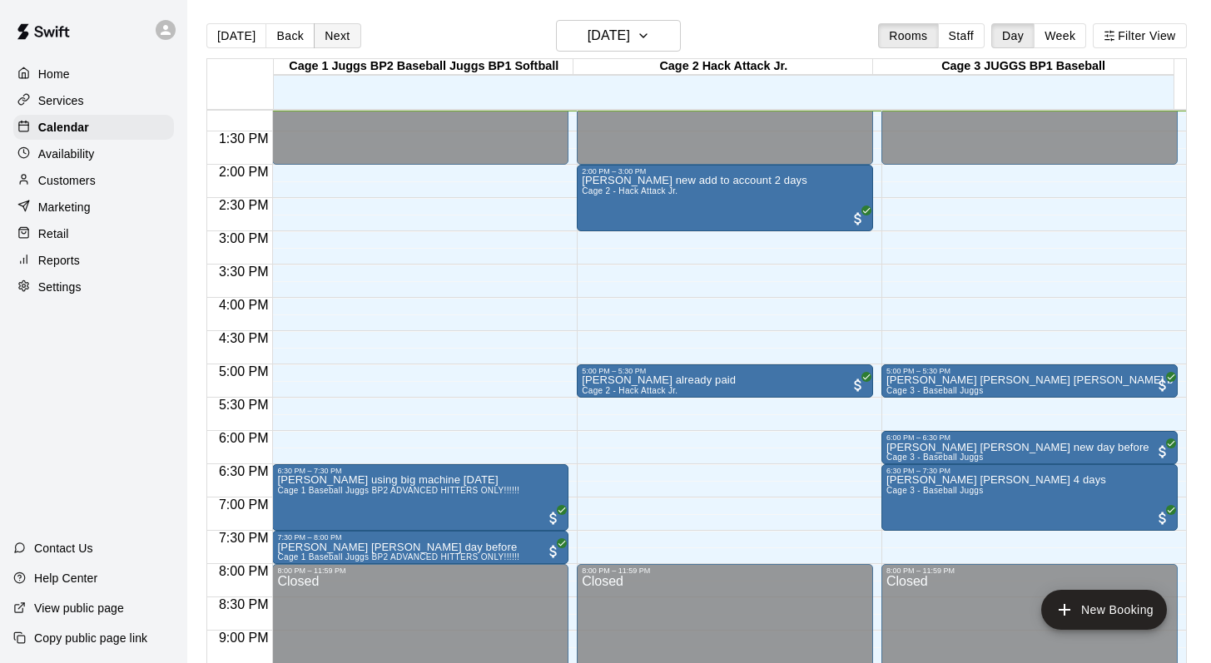
click at [322, 34] on button "Next" at bounding box center [337, 35] width 47 height 25
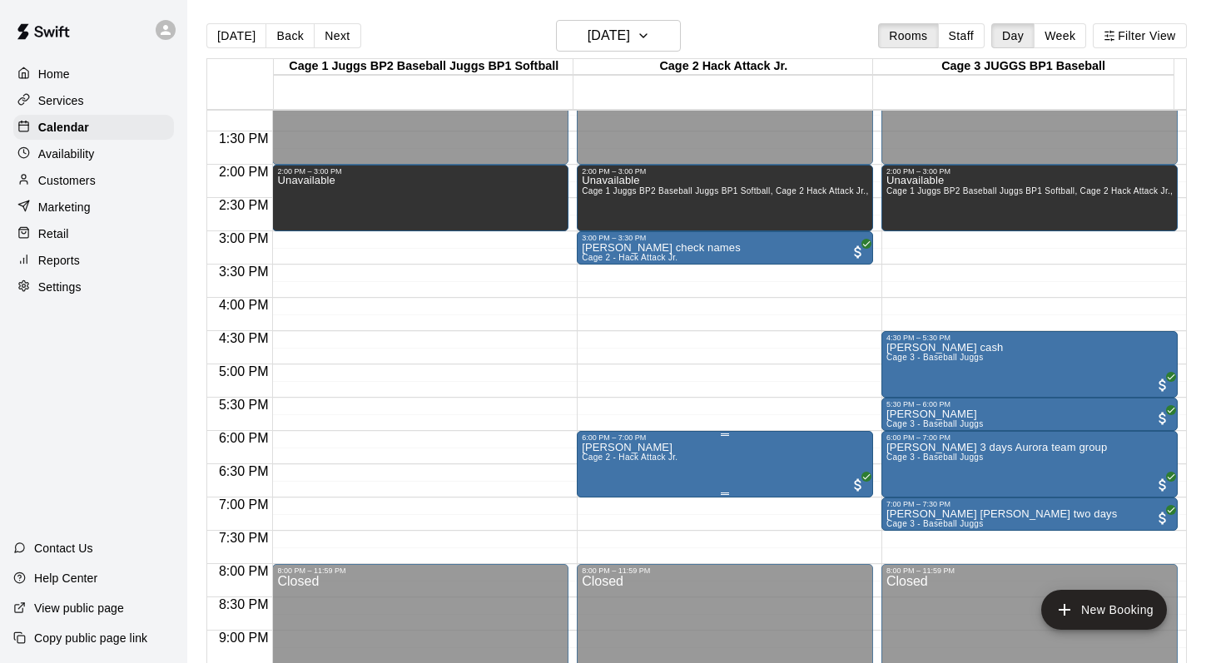
click at [569, 462] on span "Cage 2 - Hack Attack Jr." at bounding box center [630, 457] width 96 height 9
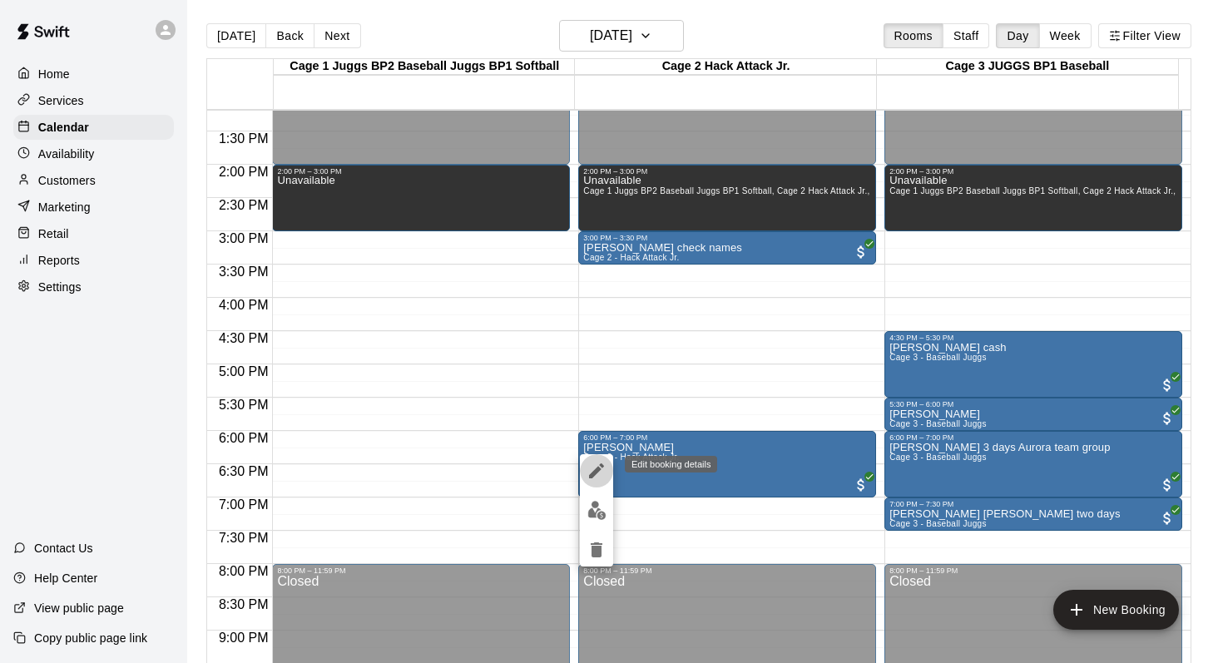
click at [569, 464] on icon "edit" at bounding box center [597, 471] width 20 height 20
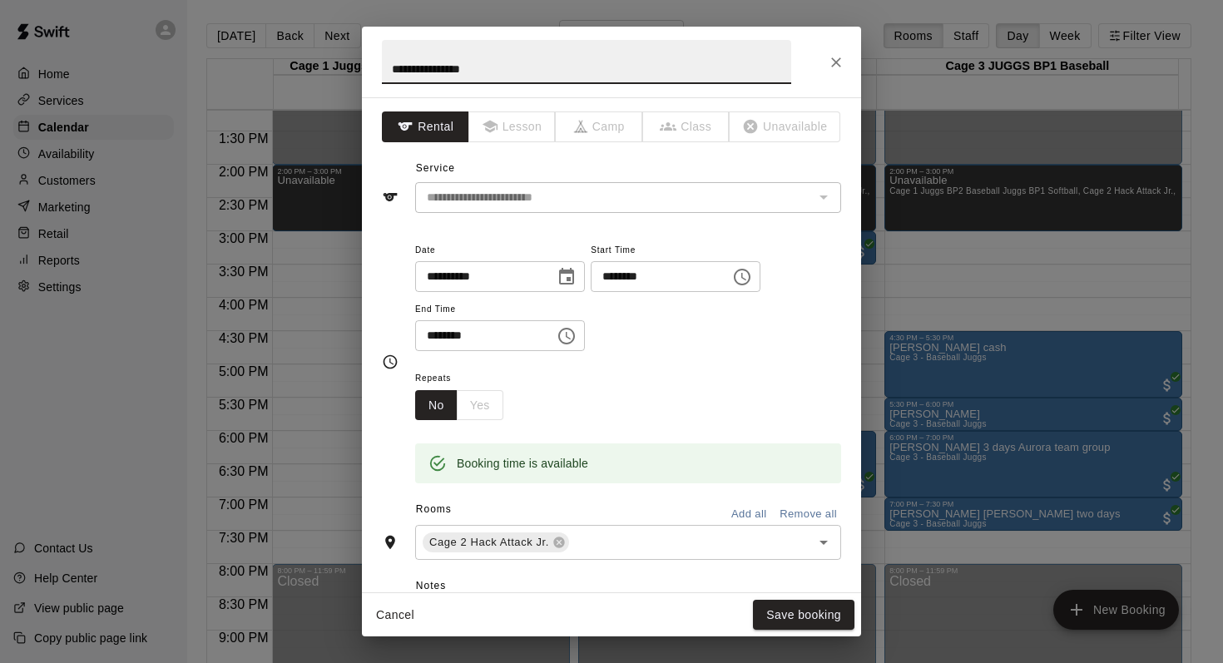
click at [569, 464] on div "Booking time is available" at bounding box center [628, 463] width 426 height 40
click at [513, 78] on input "**********" at bounding box center [586, 62] width 409 height 44
type input "**********"
click at [569, 577] on button "Save booking" at bounding box center [804, 615] width 102 height 31
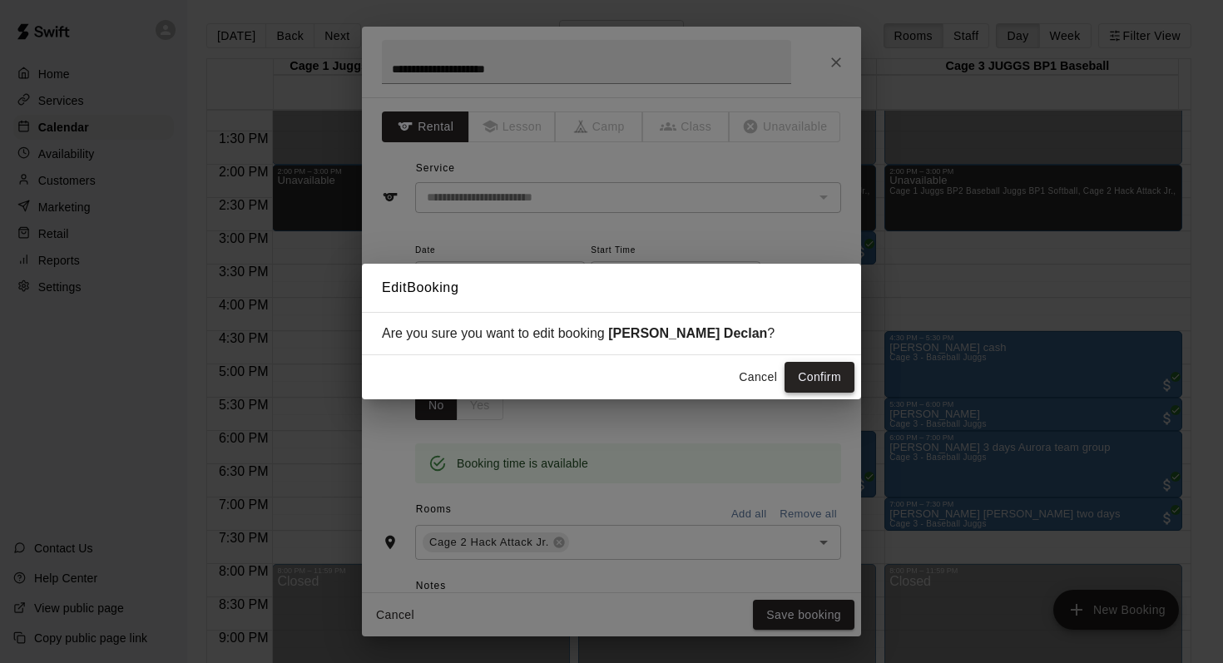
click at [569, 370] on button "Confirm" at bounding box center [820, 377] width 70 height 31
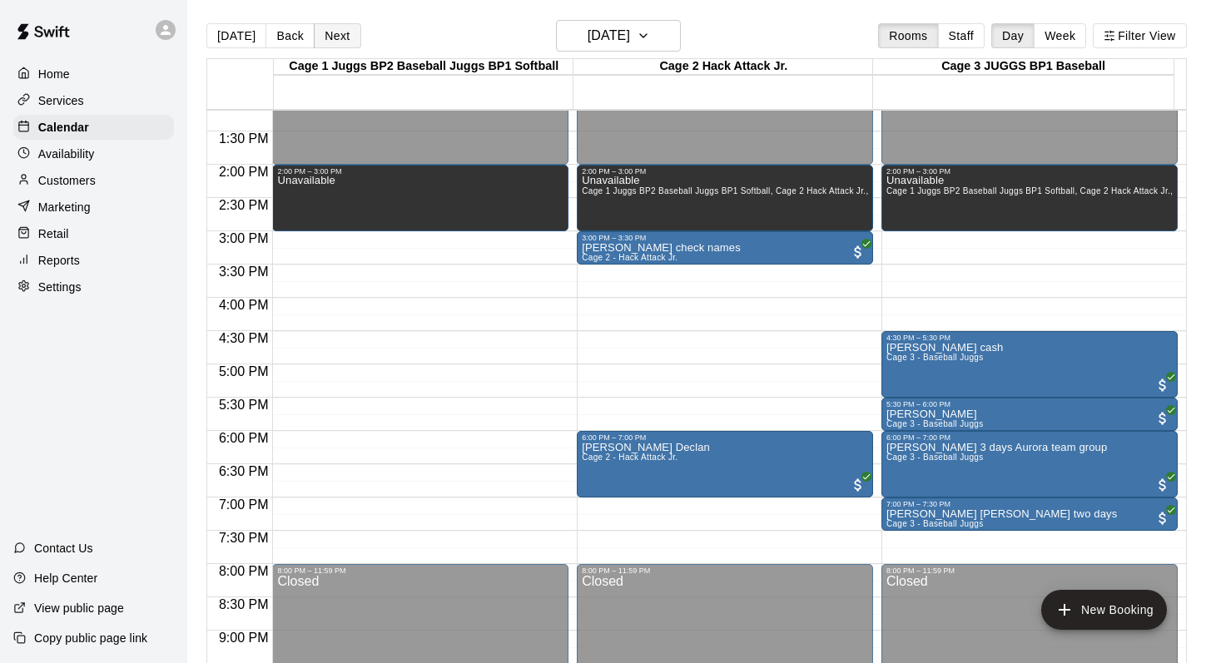
click at [327, 39] on button "Next" at bounding box center [337, 35] width 47 height 25
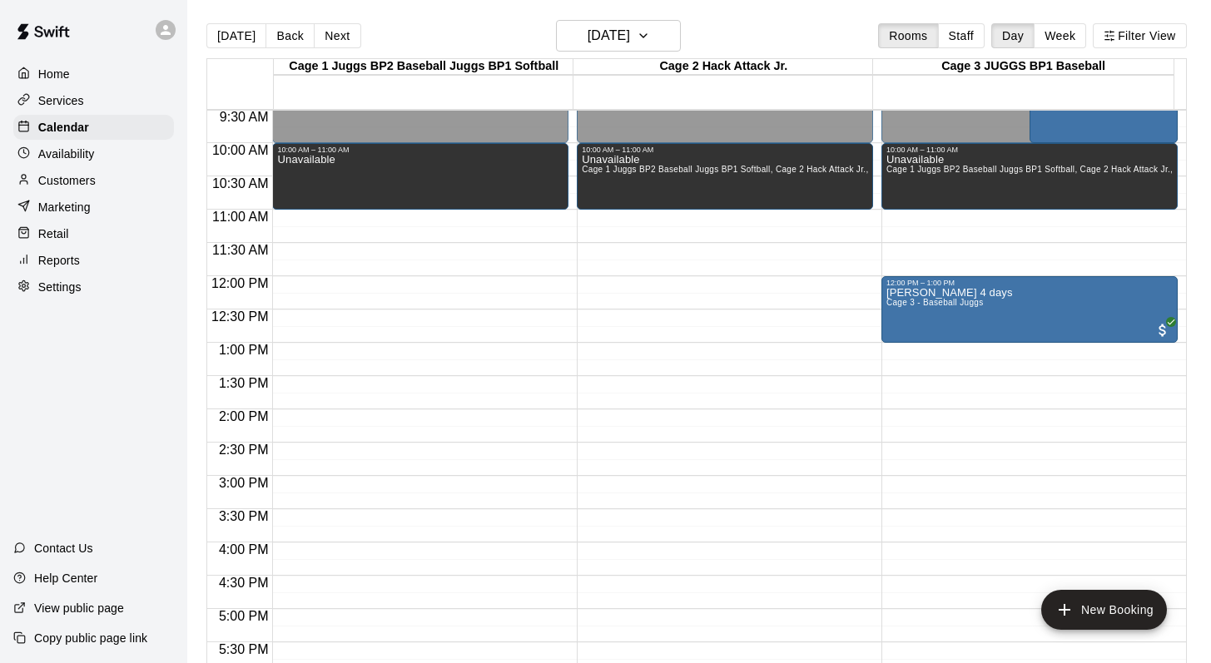
scroll to position [629, 0]
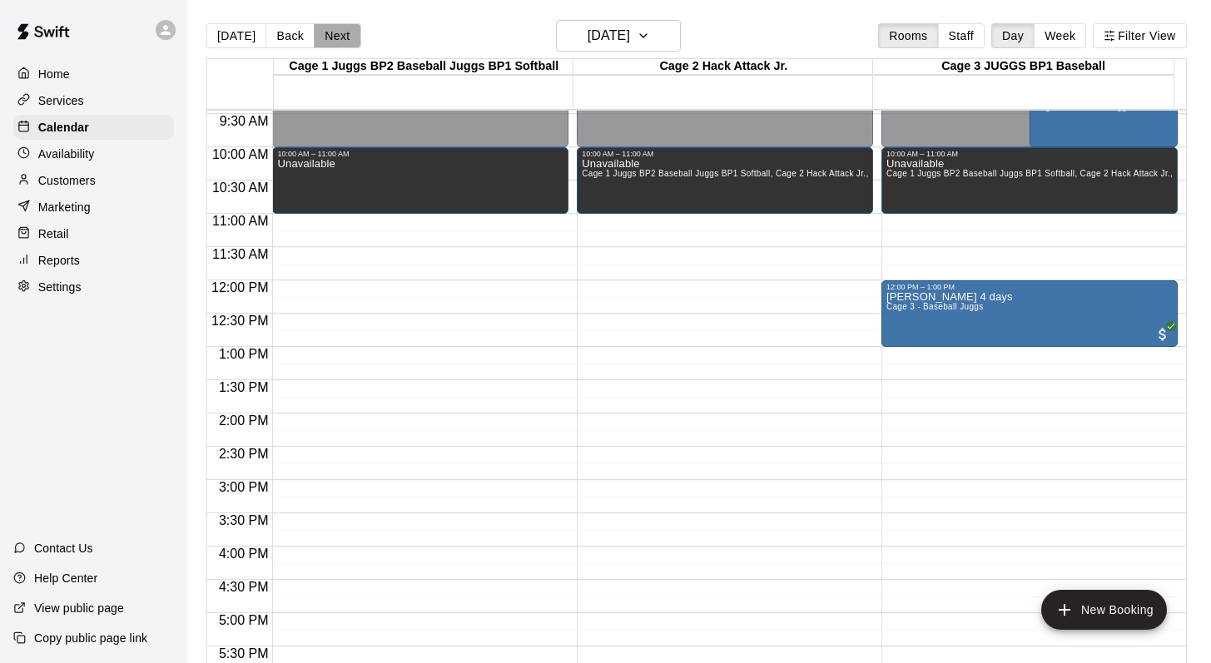
click at [332, 34] on button "Next" at bounding box center [337, 35] width 47 height 25
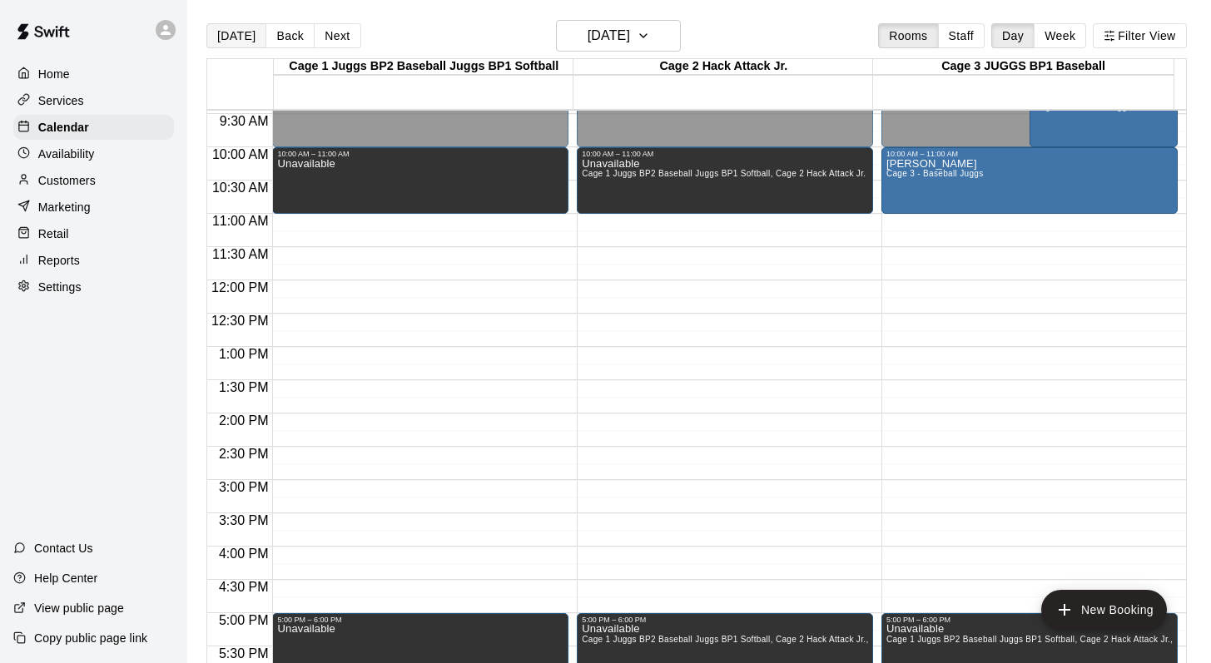
click at [229, 31] on button "[DATE]" at bounding box center [236, 35] width 60 height 25
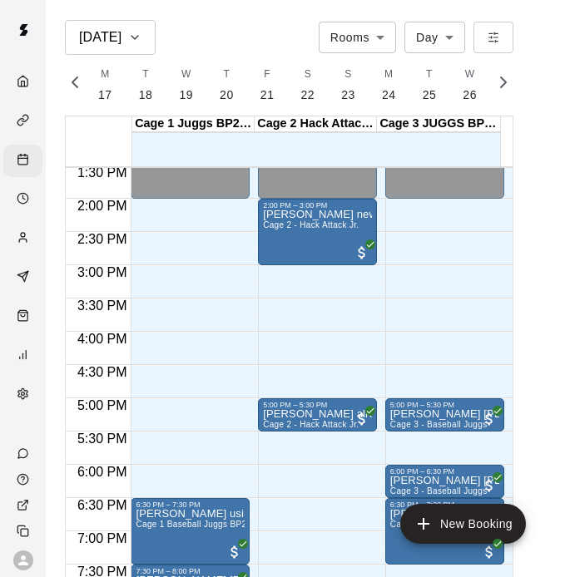
scroll to position [0, 6965]
